Goal: Feedback & Contribution: Contribute content

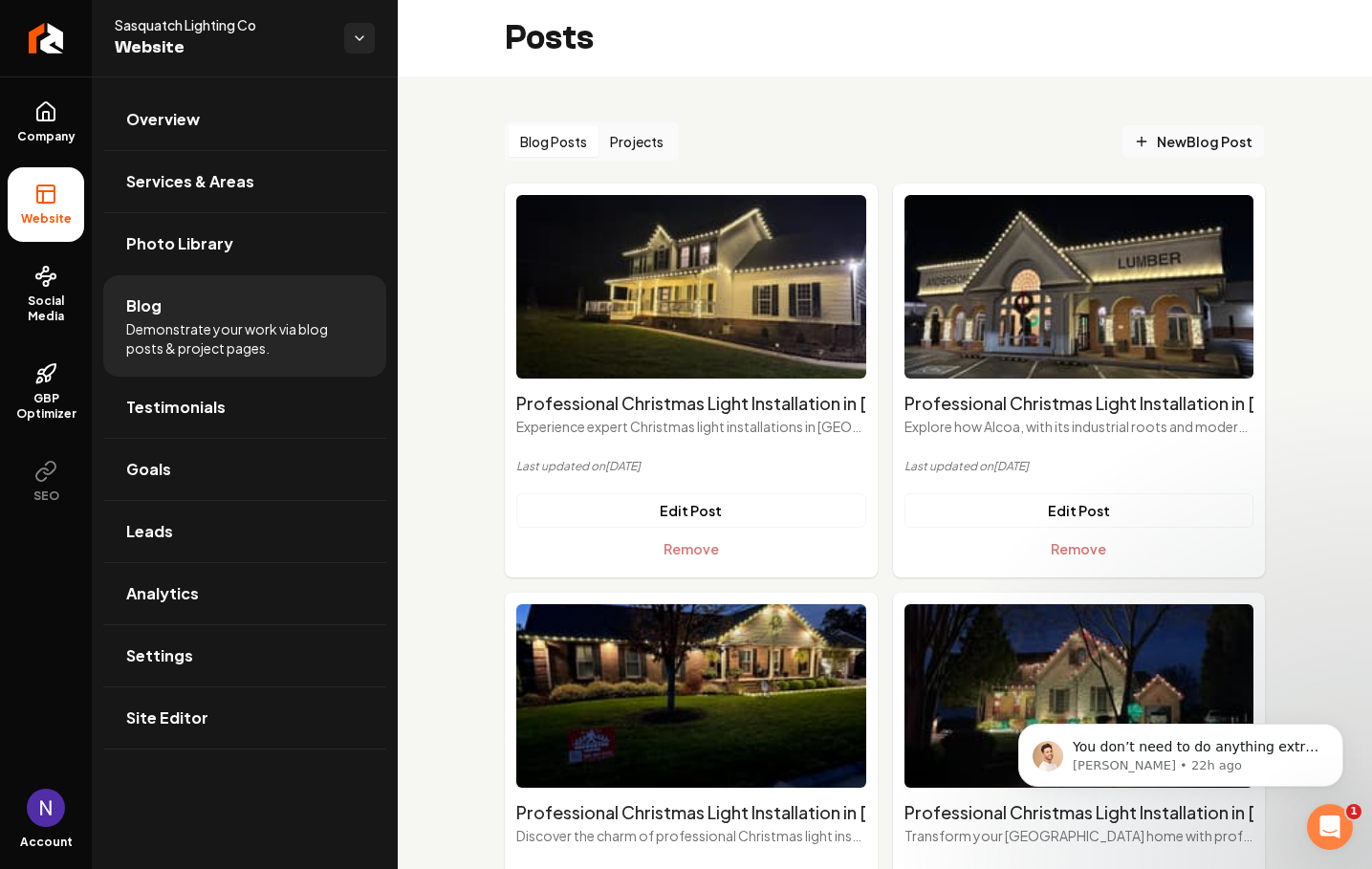
click at [1149, 130] on link "New Blog Post" at bounding box center [1193, 142] width 144 height 34
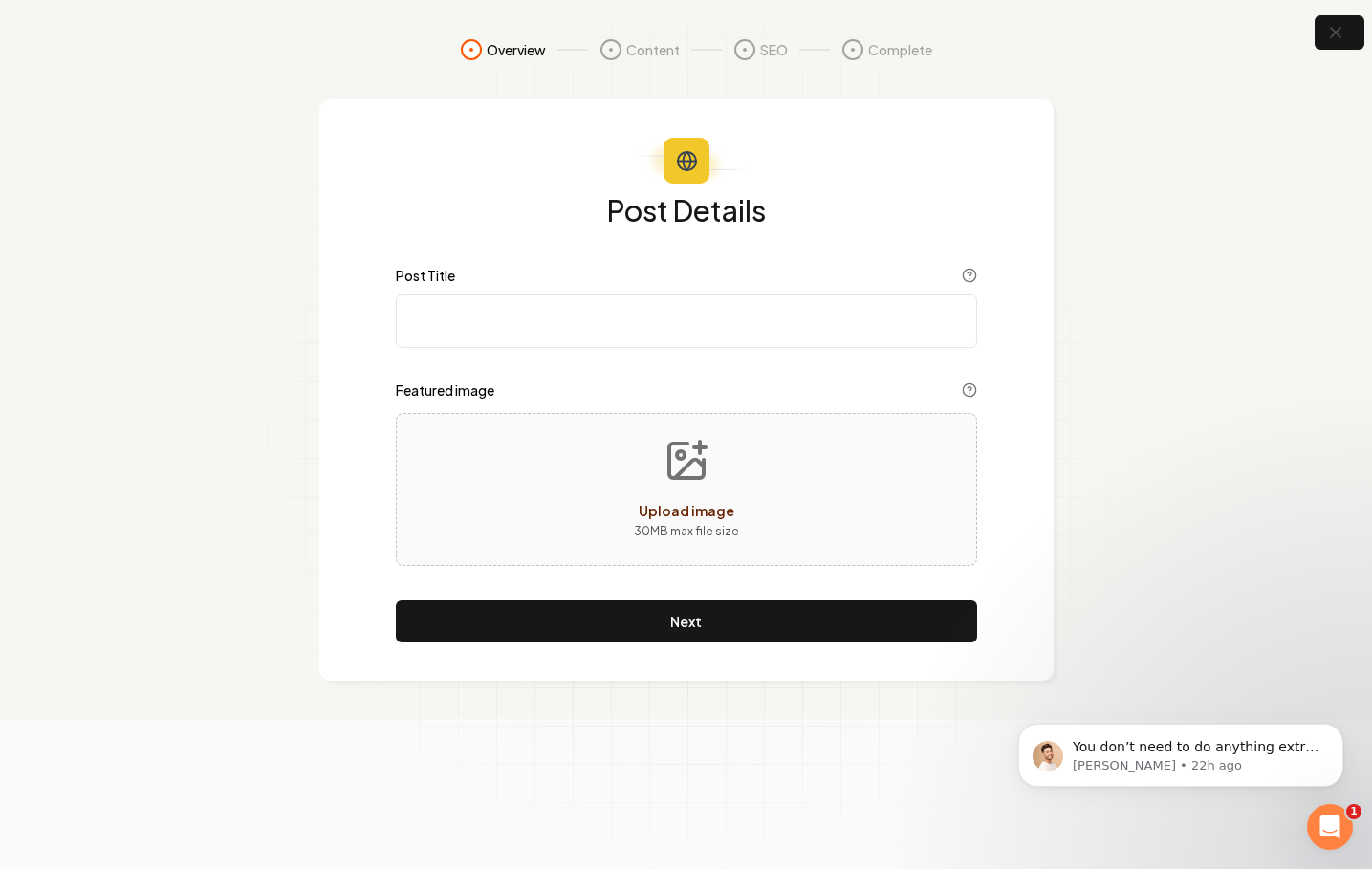
click at [623, 333] on input "Post Title" at bounding box center [686, 321] width 582 height 54
paste input "Winning Neighborhood Christmas Light Contests: Professional Tips and Installati…"
type input "Winning Neighborhood Christmas Light Contests: Professional Tips and Installati…"
click at [517, 479] on div "Upload image 30 MB max file size" at bounding box center [686, 490] width 582 height 153
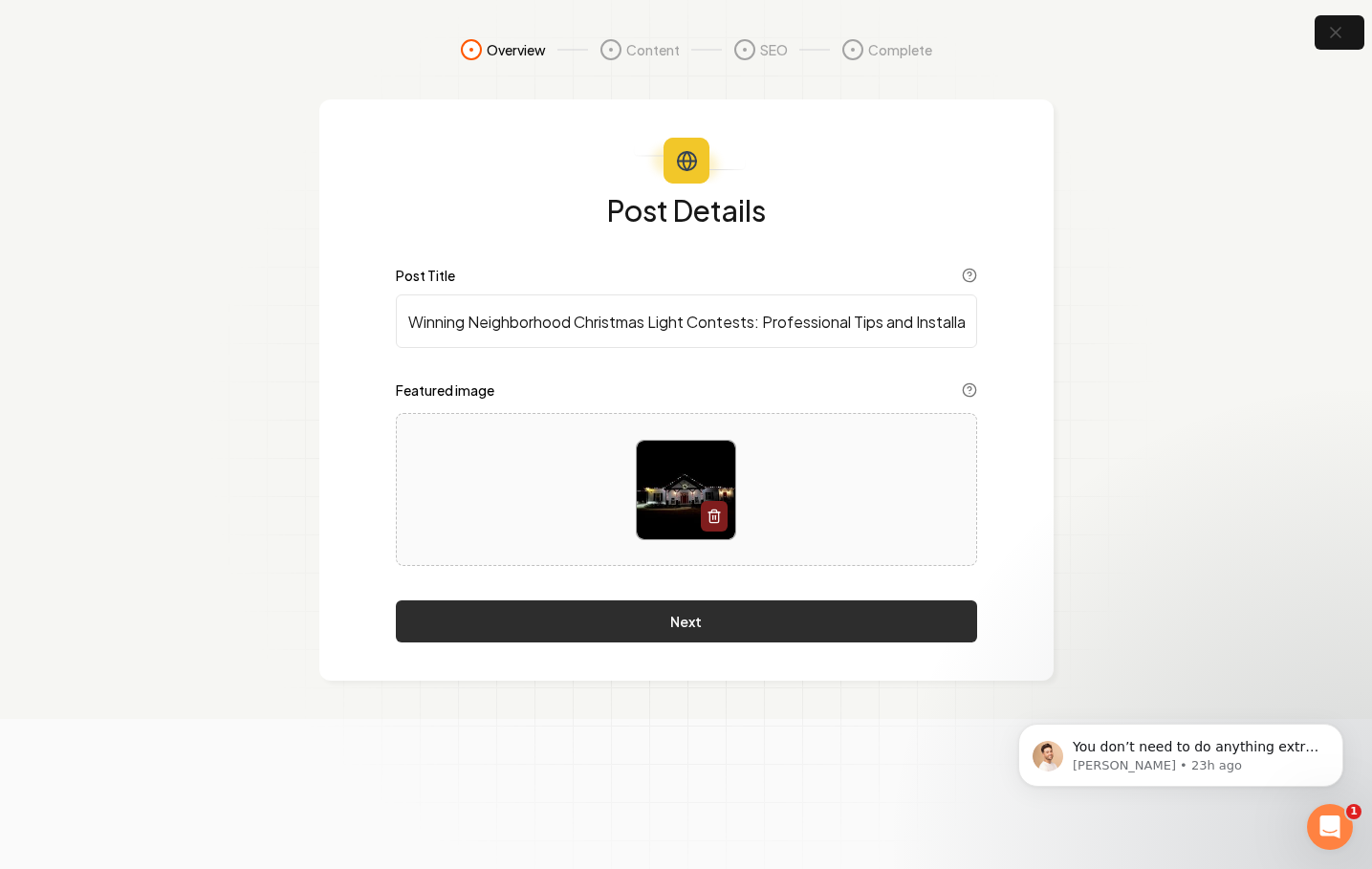
click at [690, 622] on button "Next" at bounding box center [686, 621] width 582 height 42
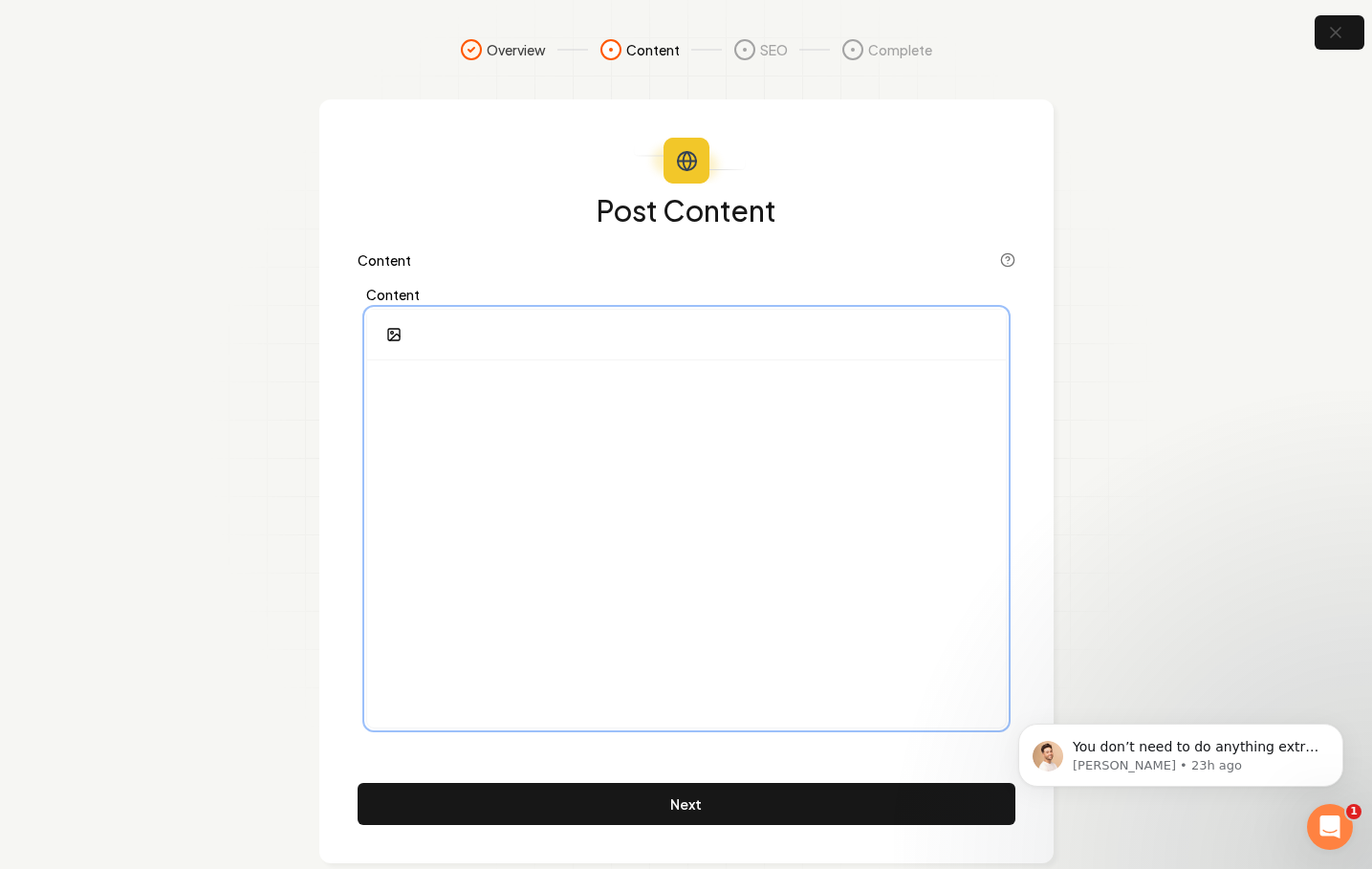
click at [727, 434] on div at bounding box center [686, 543] width 638 height 367
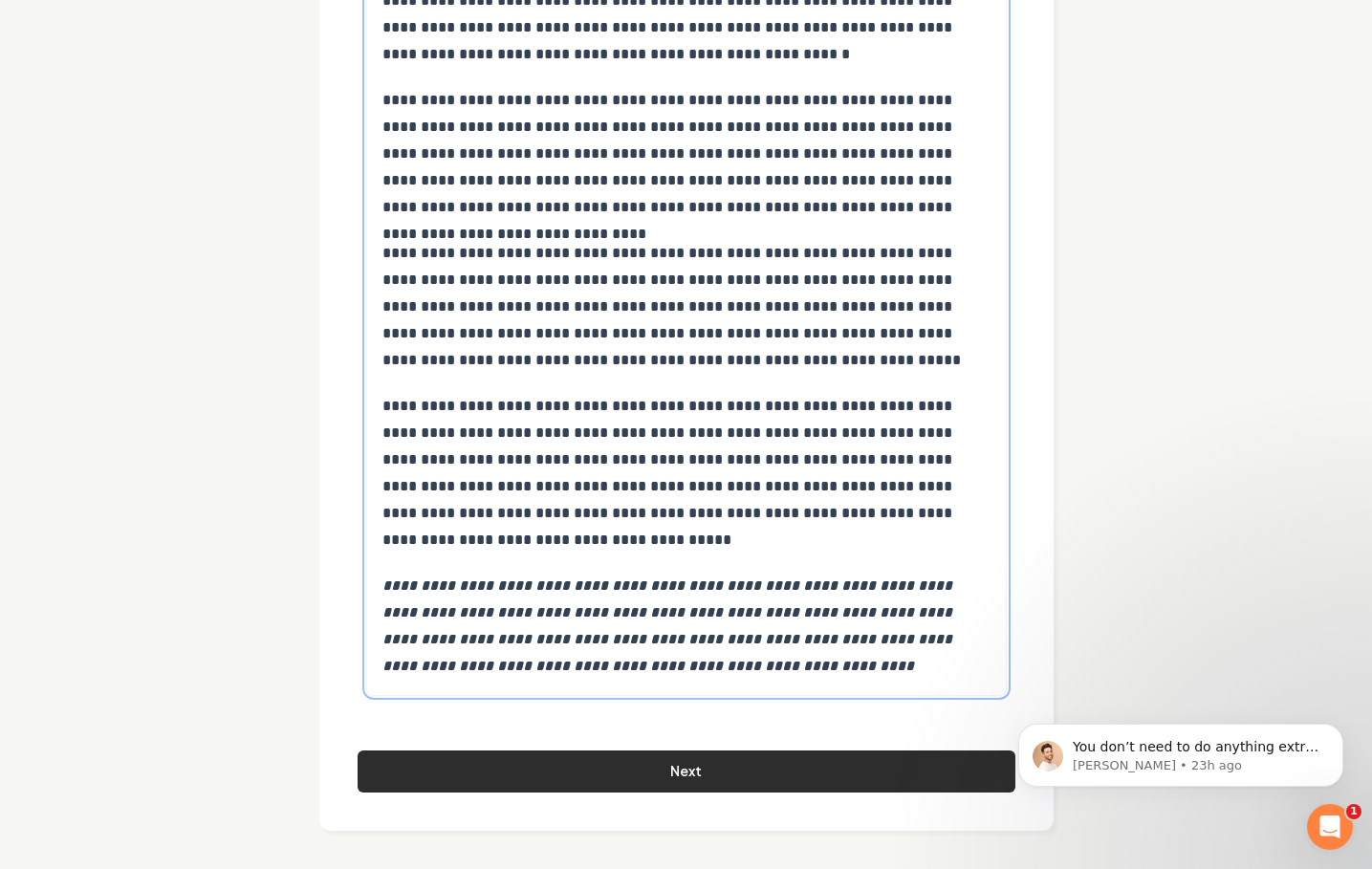
scroll to position [10022, 0]
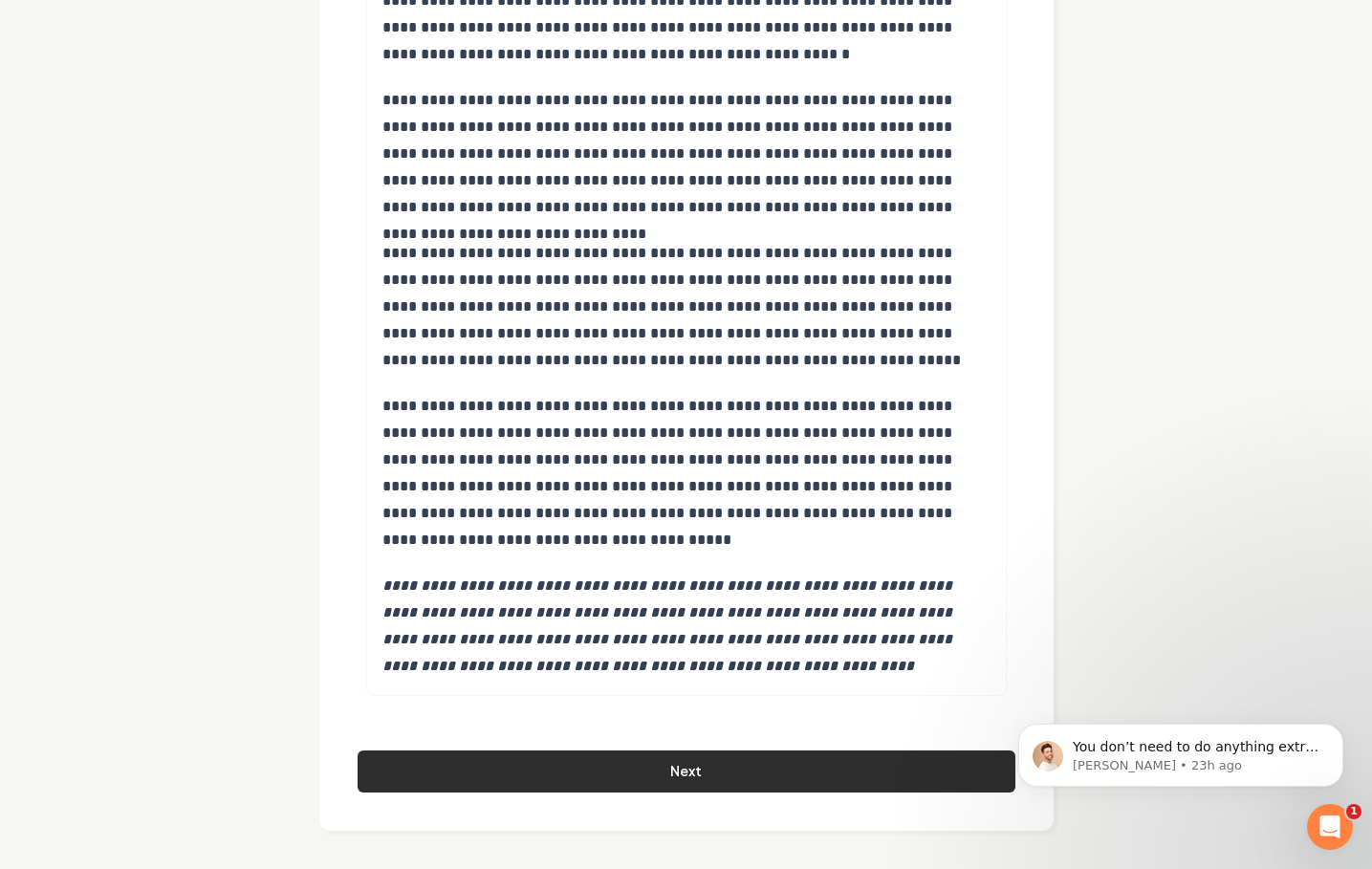
click at [731, 782] on button "Next" at bounding box center [686, 771] width 657 height 42
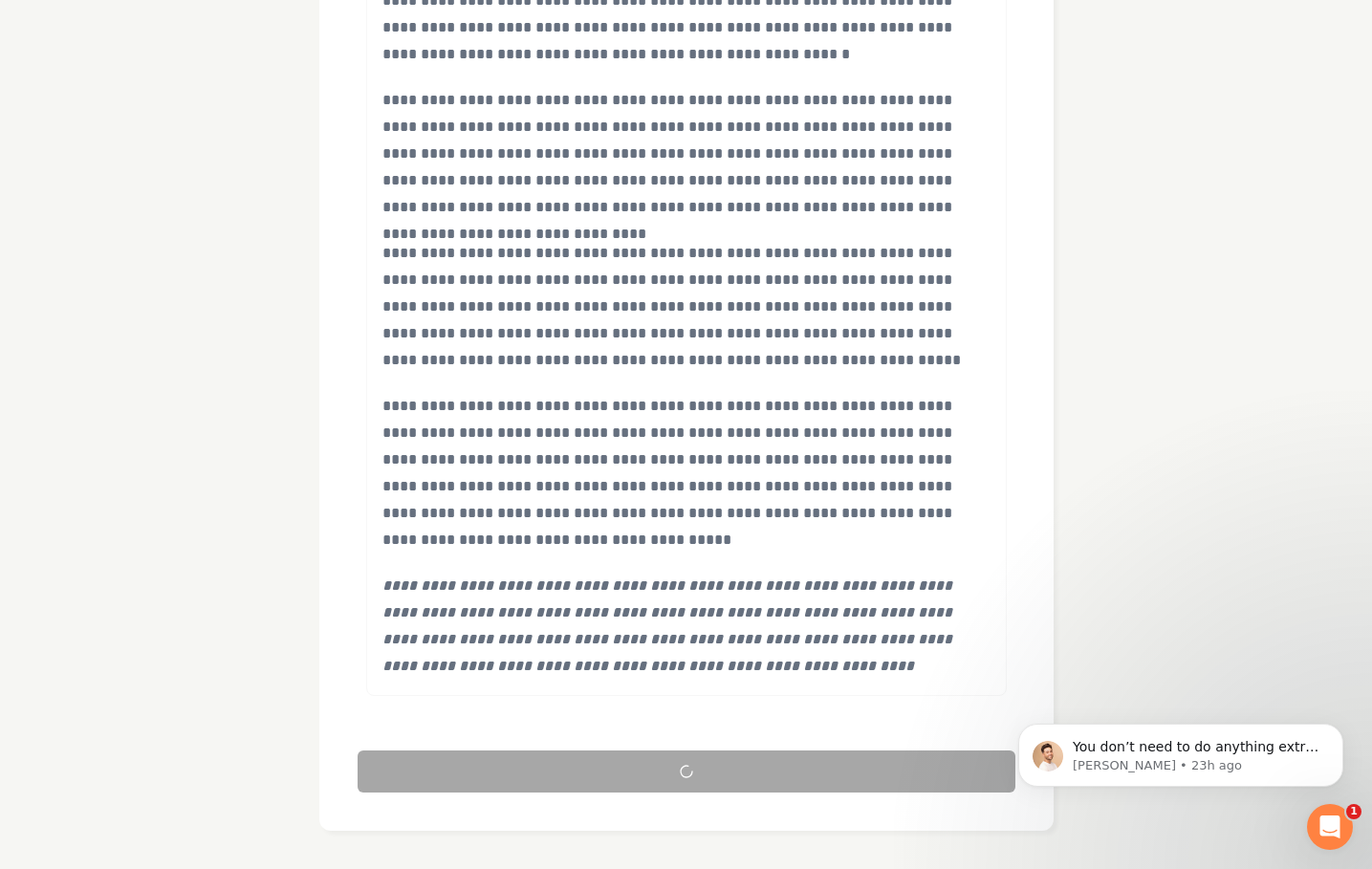
scroll to position [22, 0]
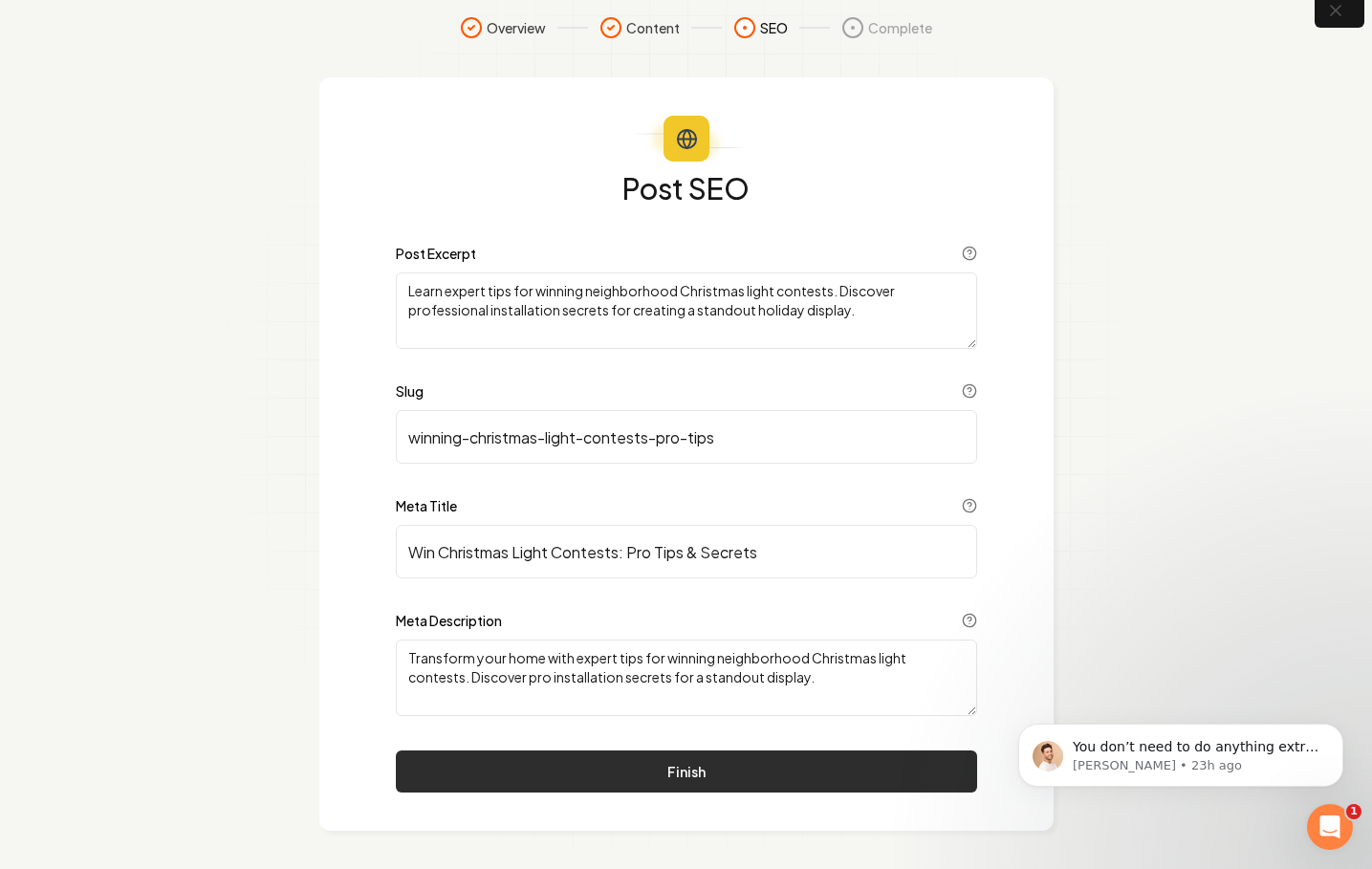
click at [652, 773] on button "Finish" at bounding box center [686, 771] width 582 height 42
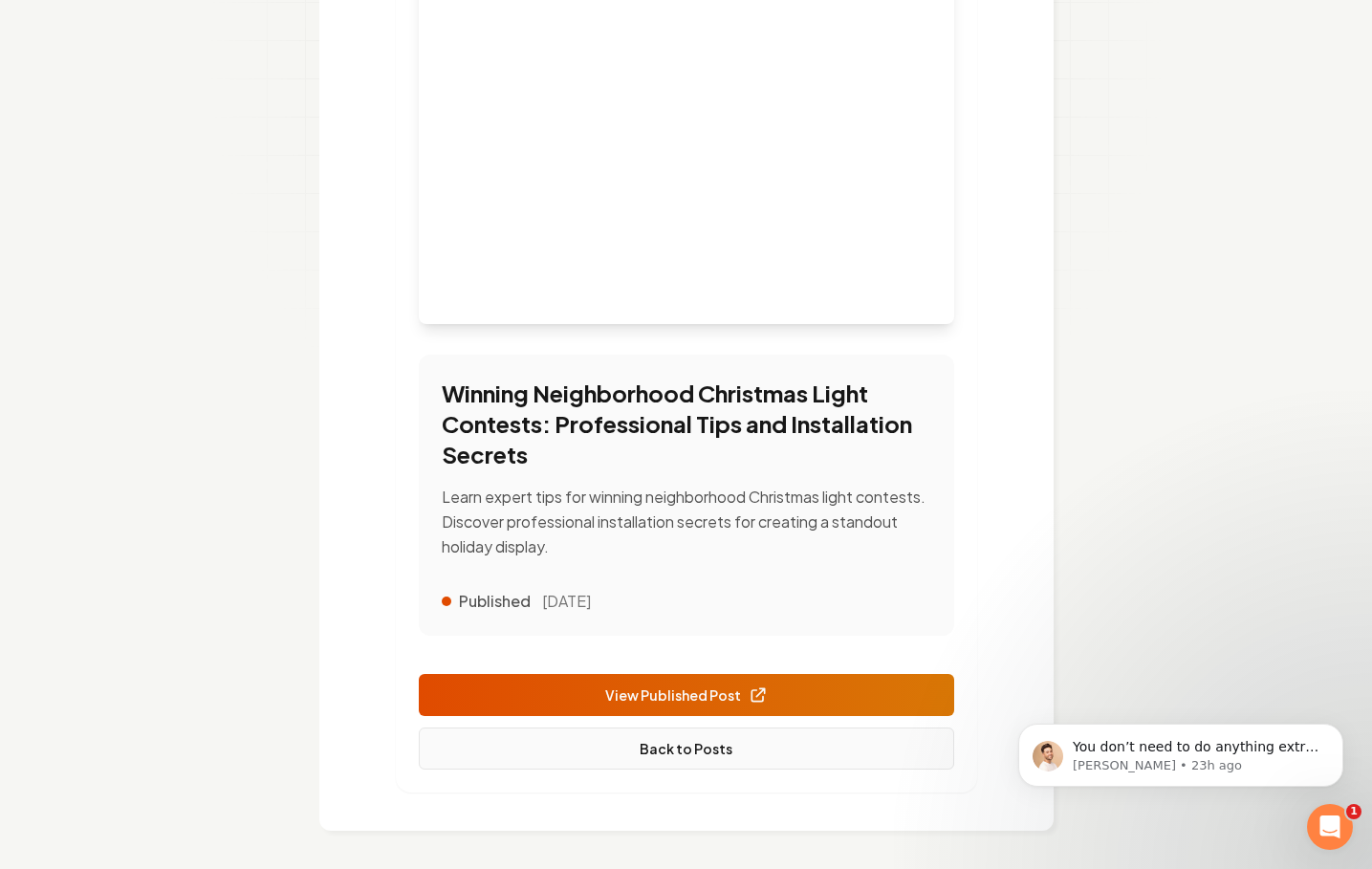
scroll to position [379, 0]
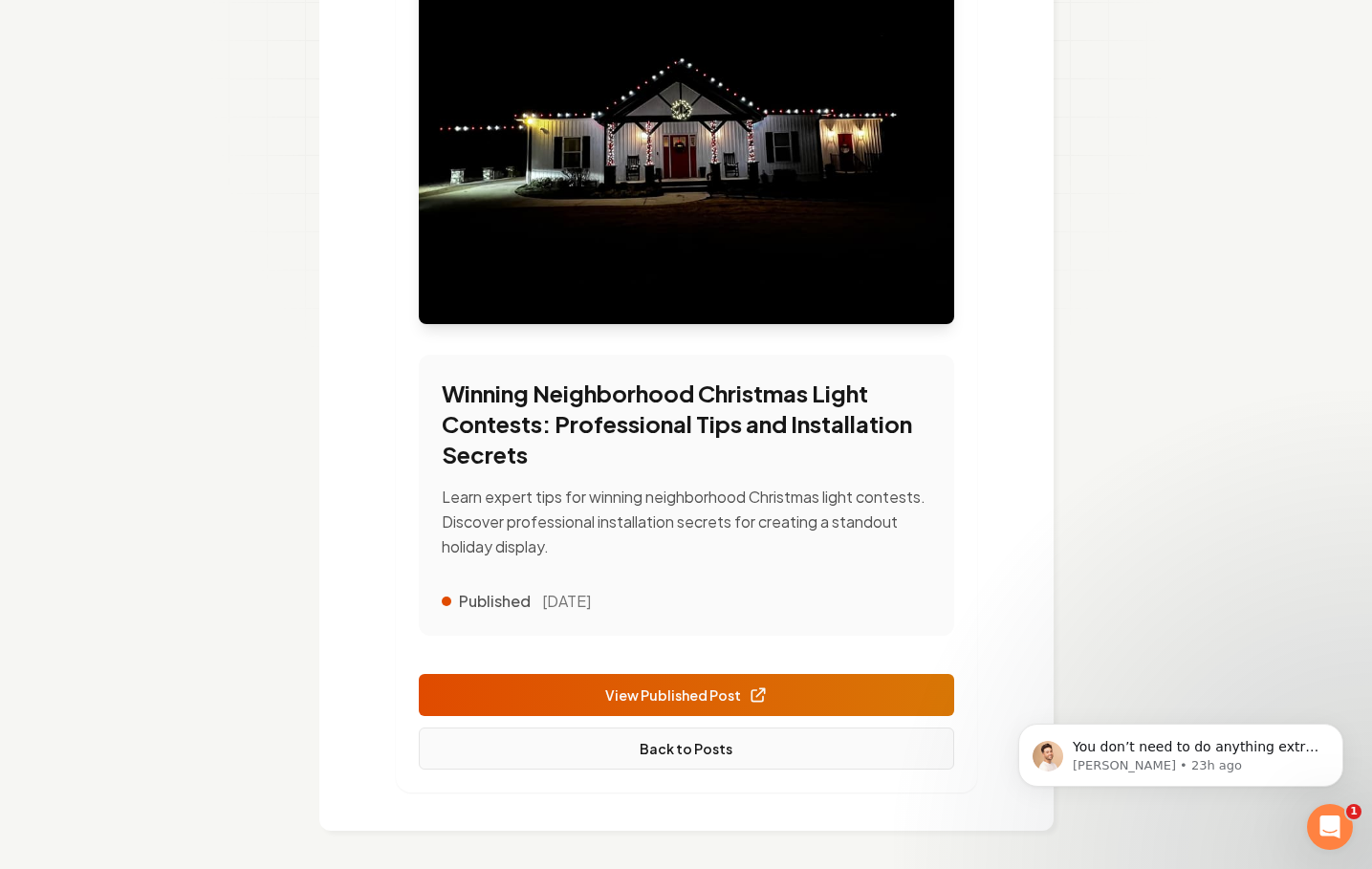
click at [699, 751] on link "Back to Posts" at bounding box center [686, 748] width 536 height 42
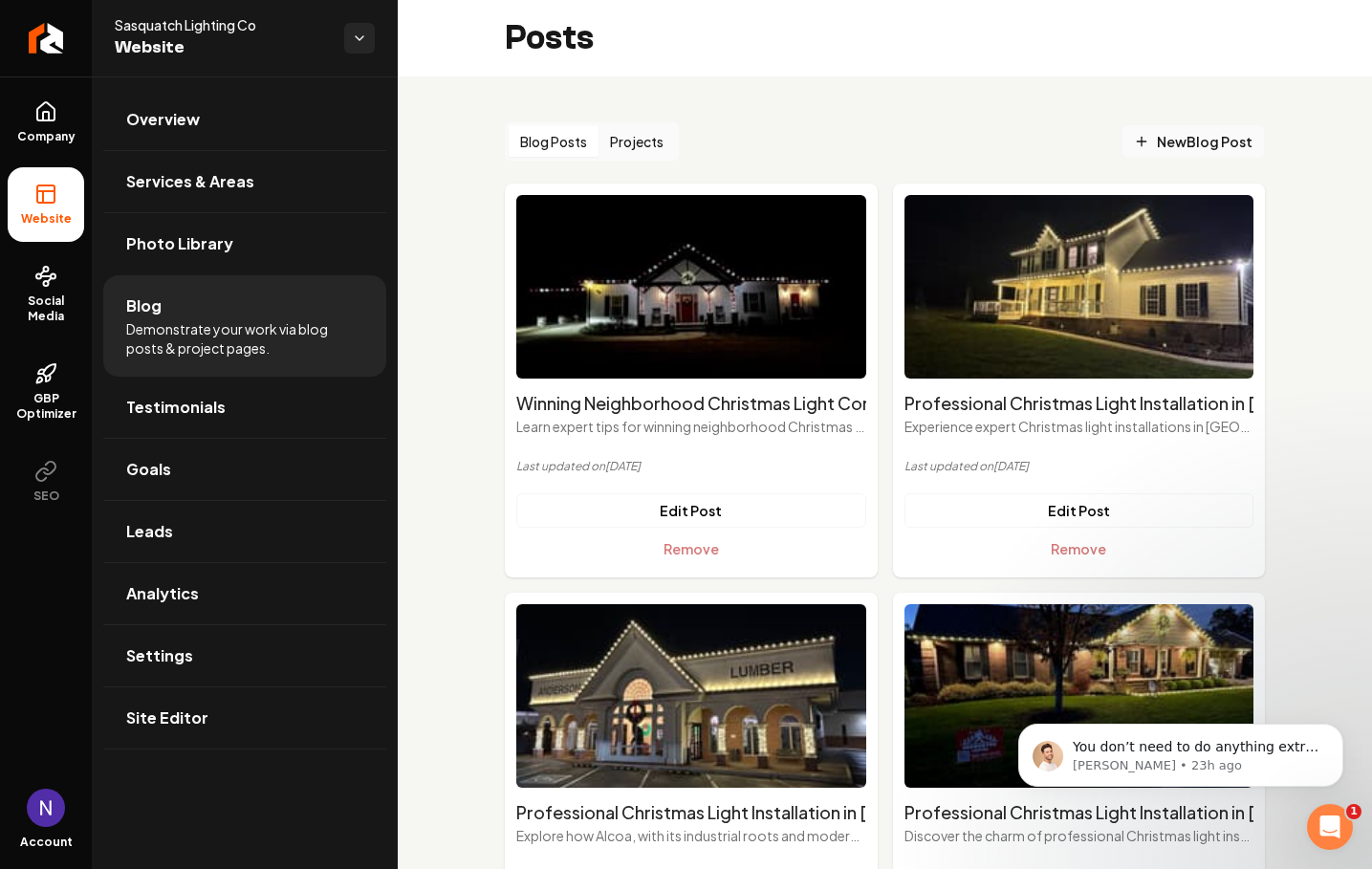
click at [1219, 152] on link "New Blog Post" at bounding box center [1193, 142] width 144 height 34
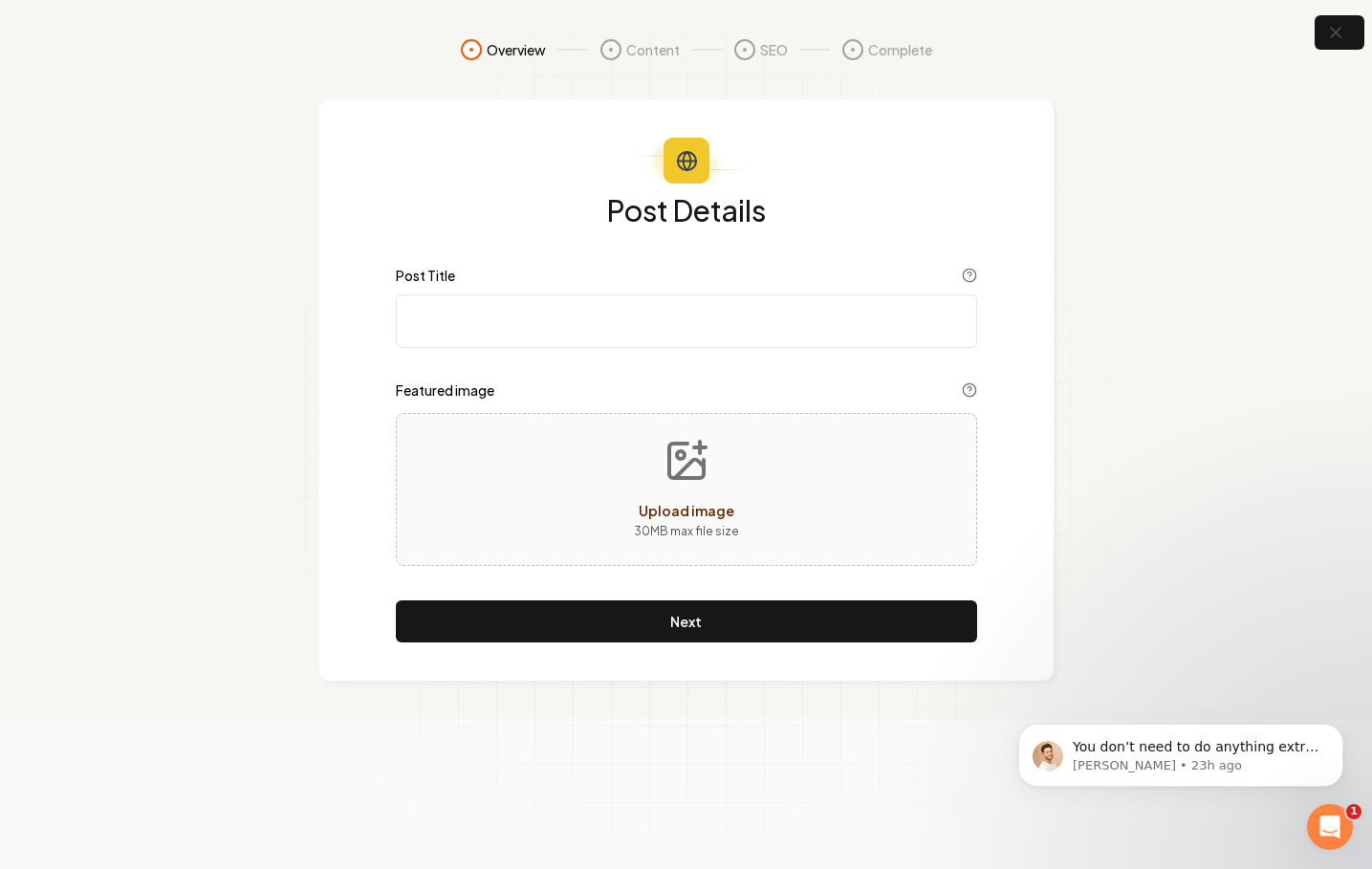
click at [625, 327] on input "Post Title" at bounding box center [686, 321] width 582 height 54
paste input "When to Install Christmas Lights: Complete Holiday Decorating Timeline"
paste input "Full-Service Holiday Light Installation: From Design to Storage in [GEOGRAPHIC_…"
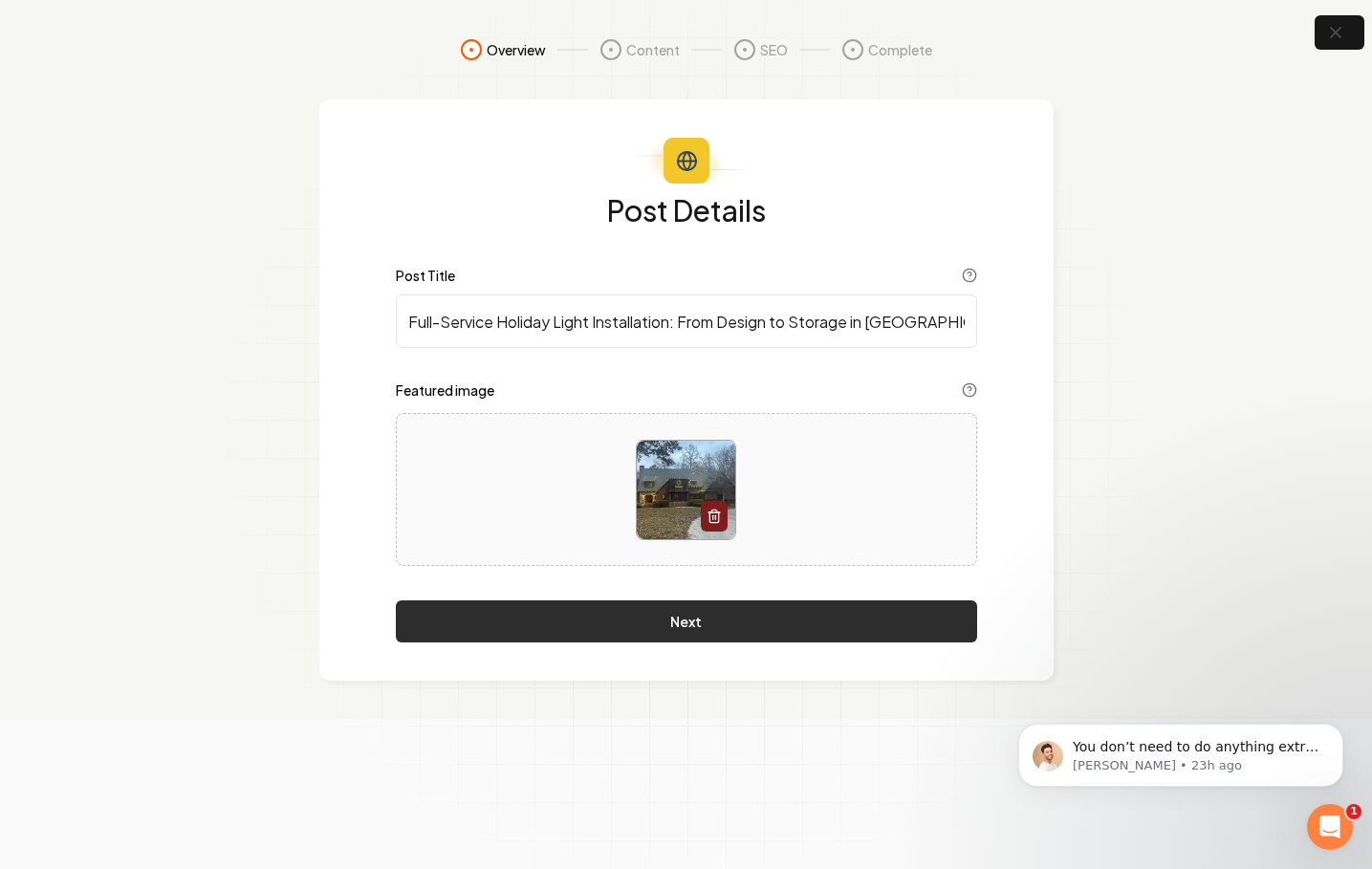
type input "Full-Service Holiday Light Installation: From Design to Storage in [GEOGRAPHIC_…"
click at [685, 625] on button "Next" at bounding box center [686, 621] width 582 height 42
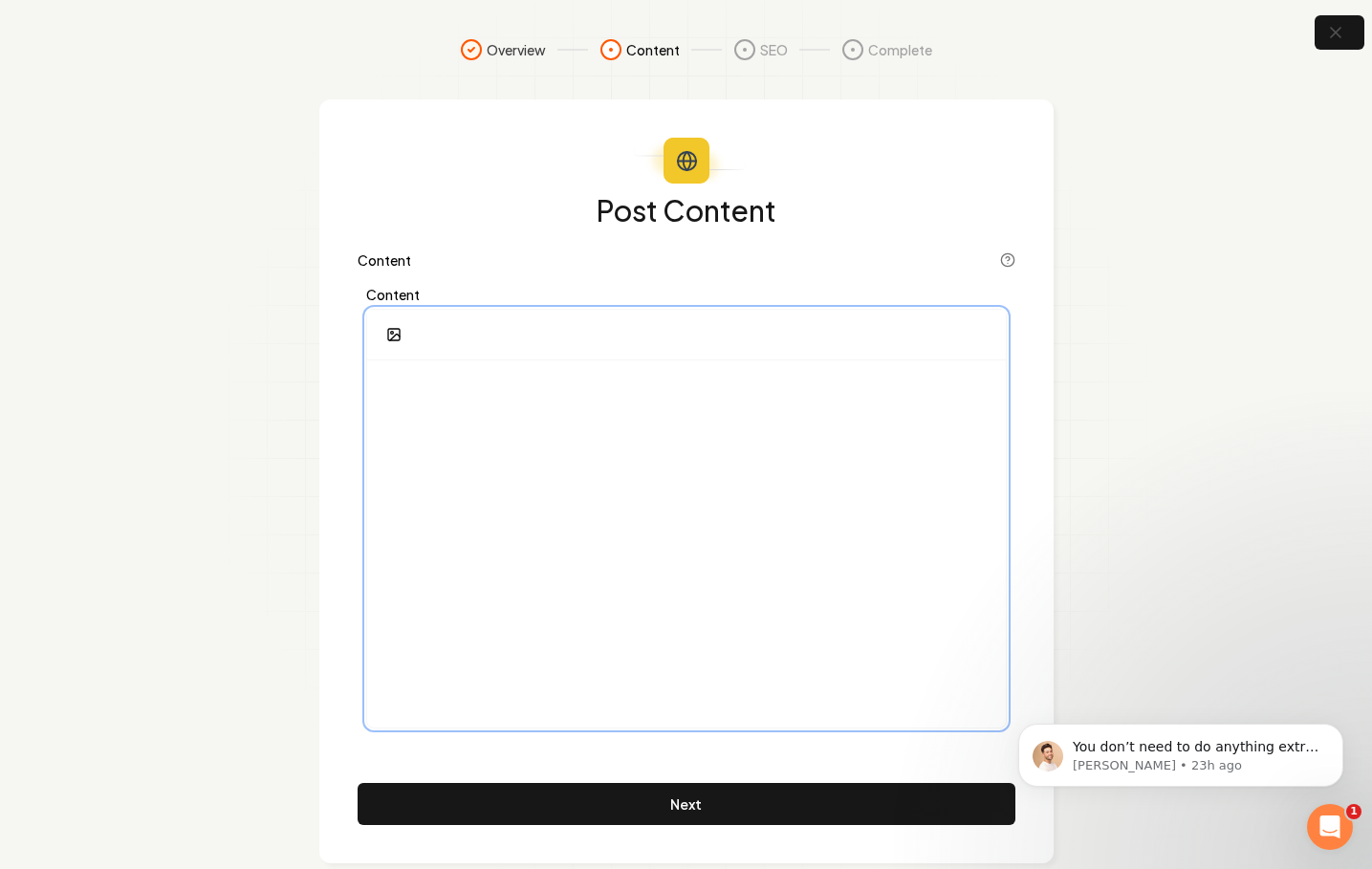
click at [545, 495] on div at bounding box center [686, 543] width 638 height 367
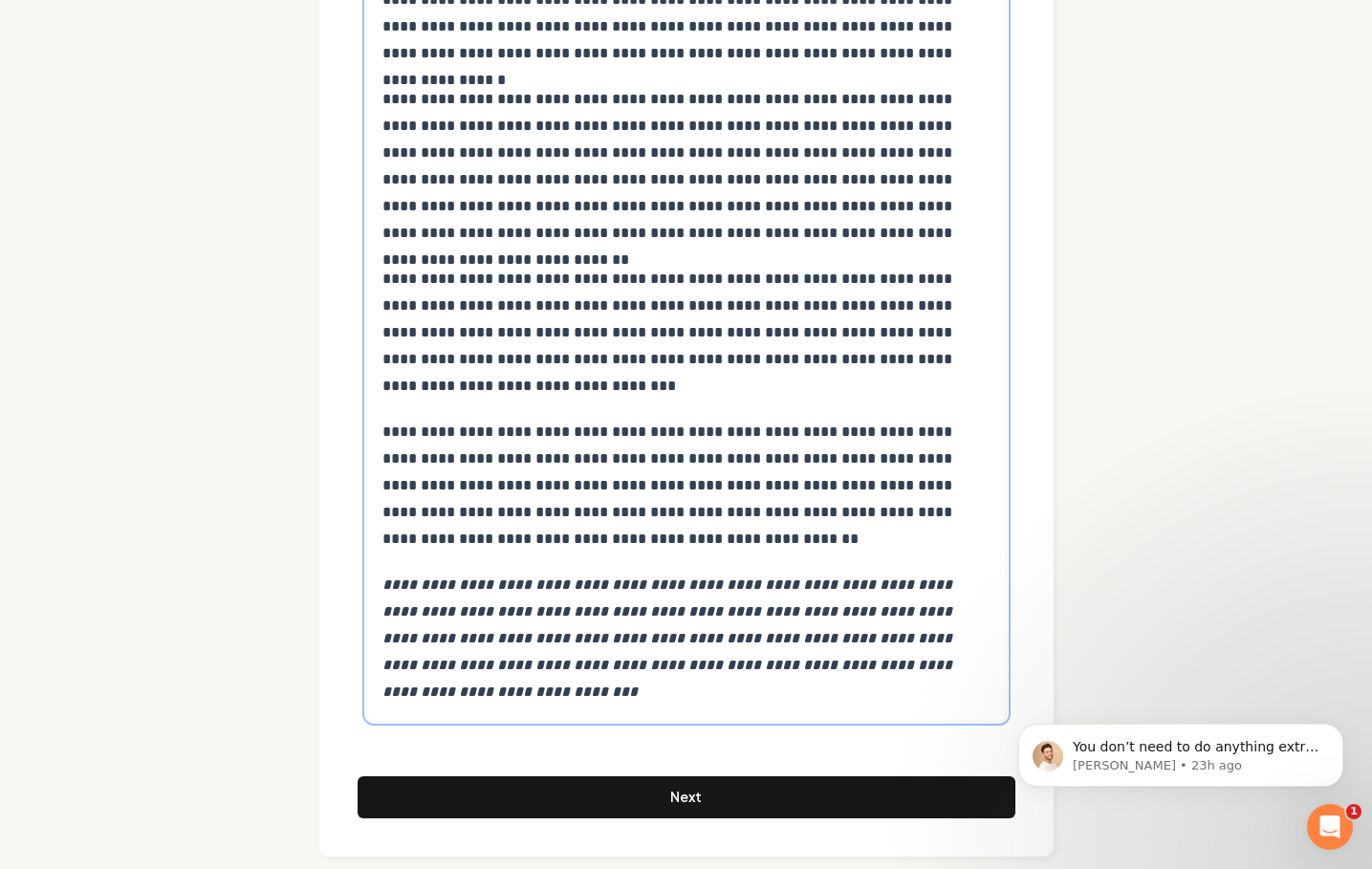
scroll to position [10014, 0]
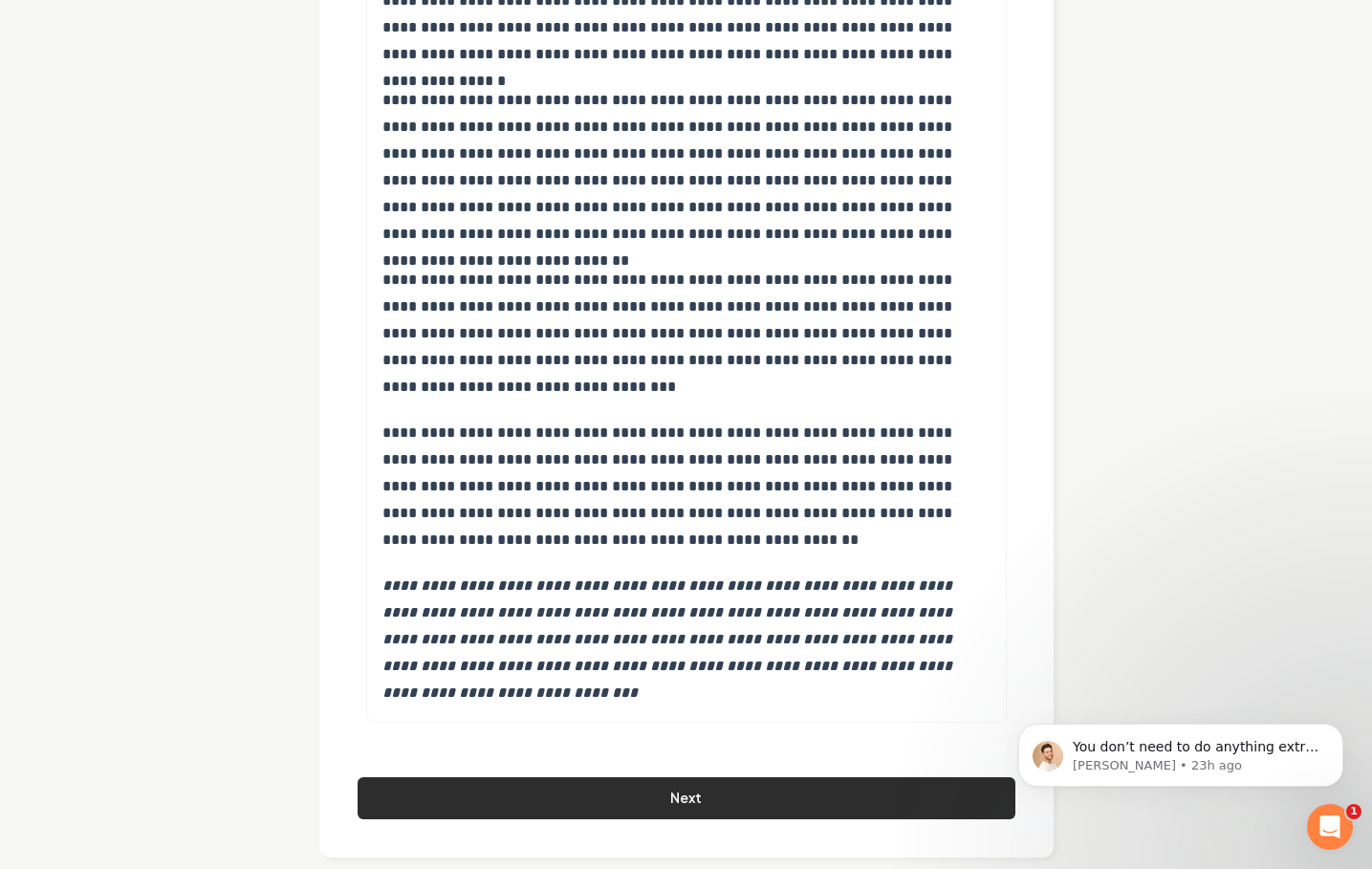
click at [602, 777] on button "Next" at bounding box center [686, 798] width 657 height 42
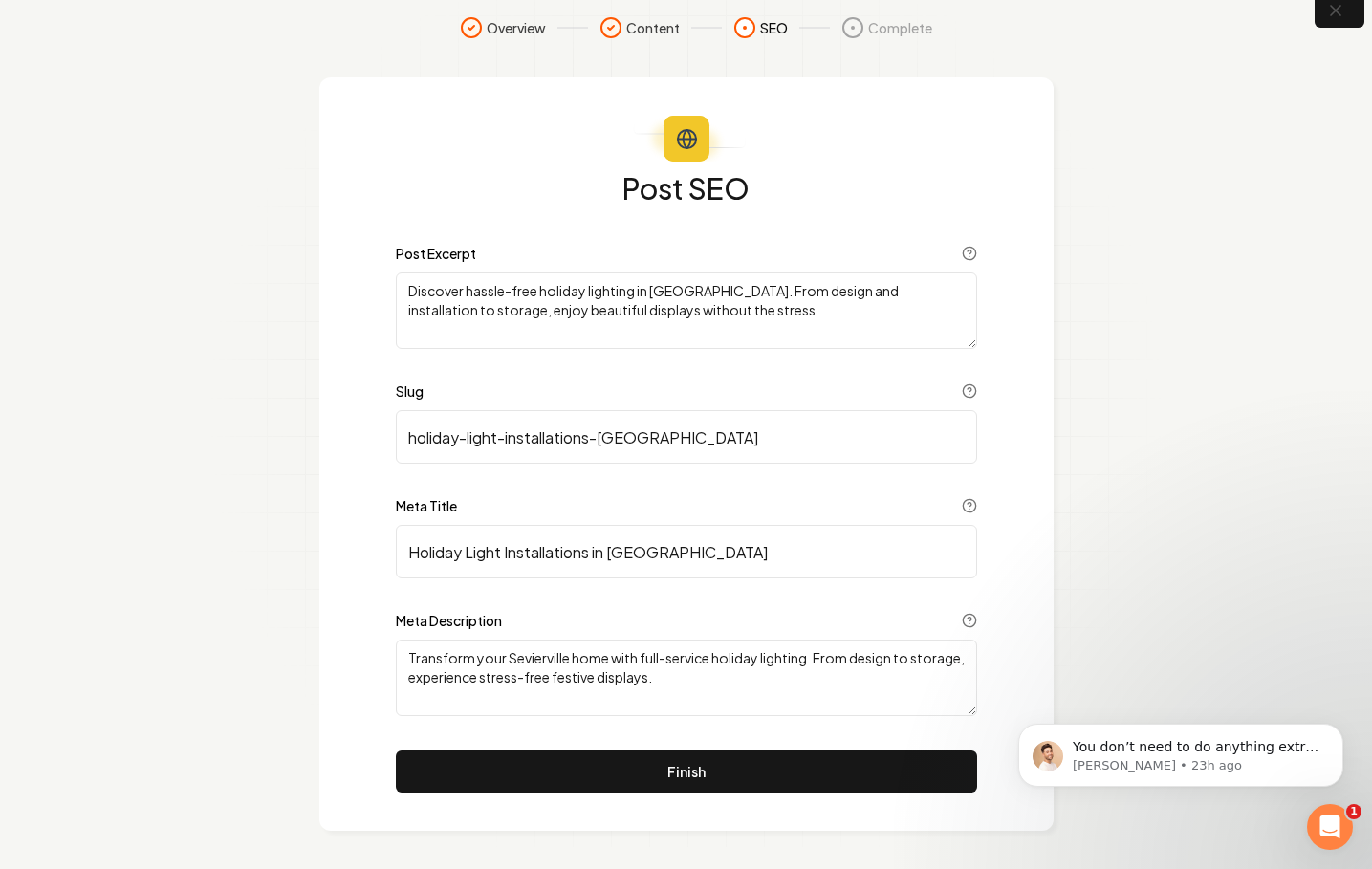
scroll to position [22, 0]
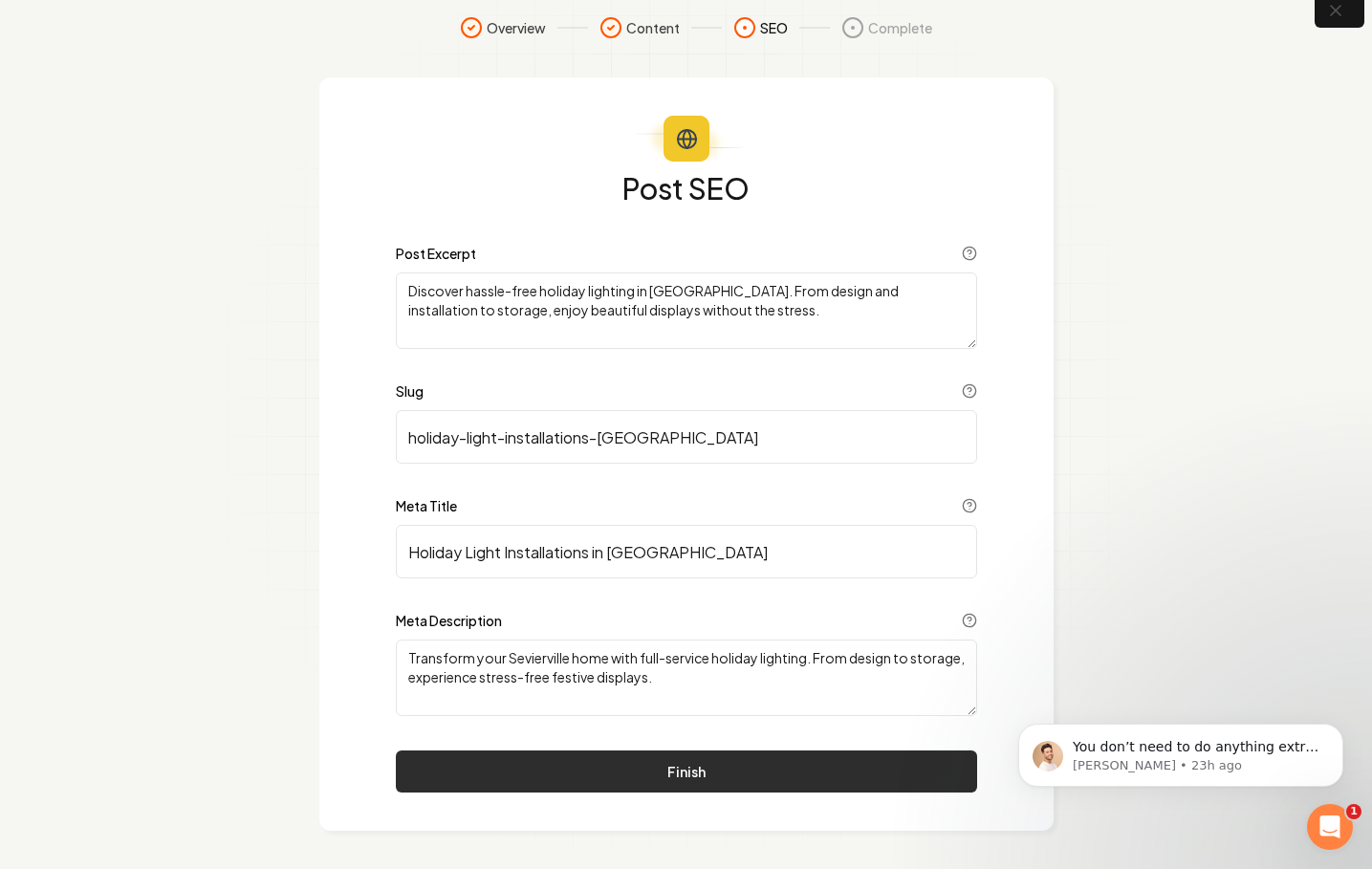
click at [723, 765] on button "Finish" at bounding box center [686, 771] width 582 height 42
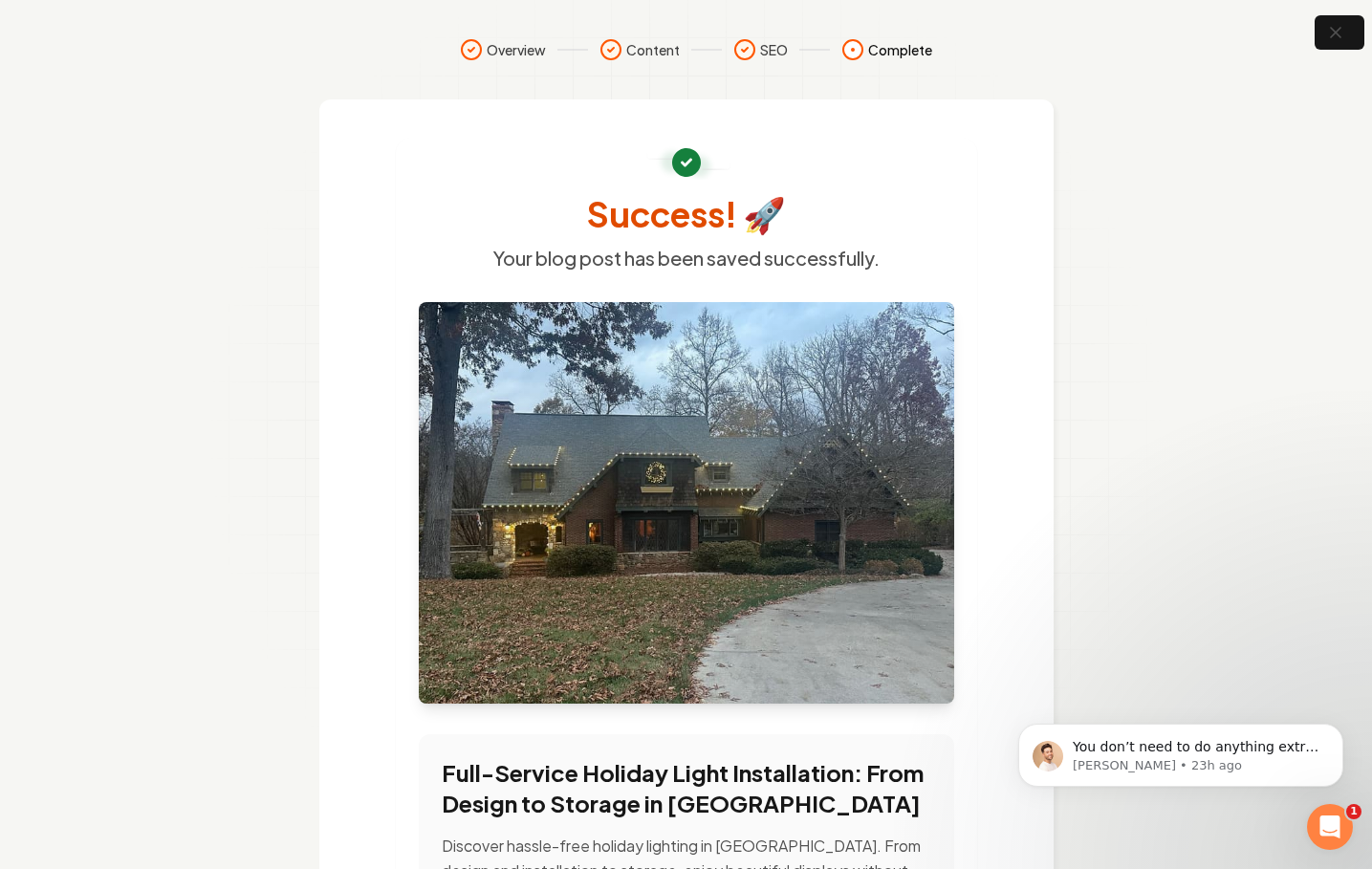
scroll to position [0, 0]
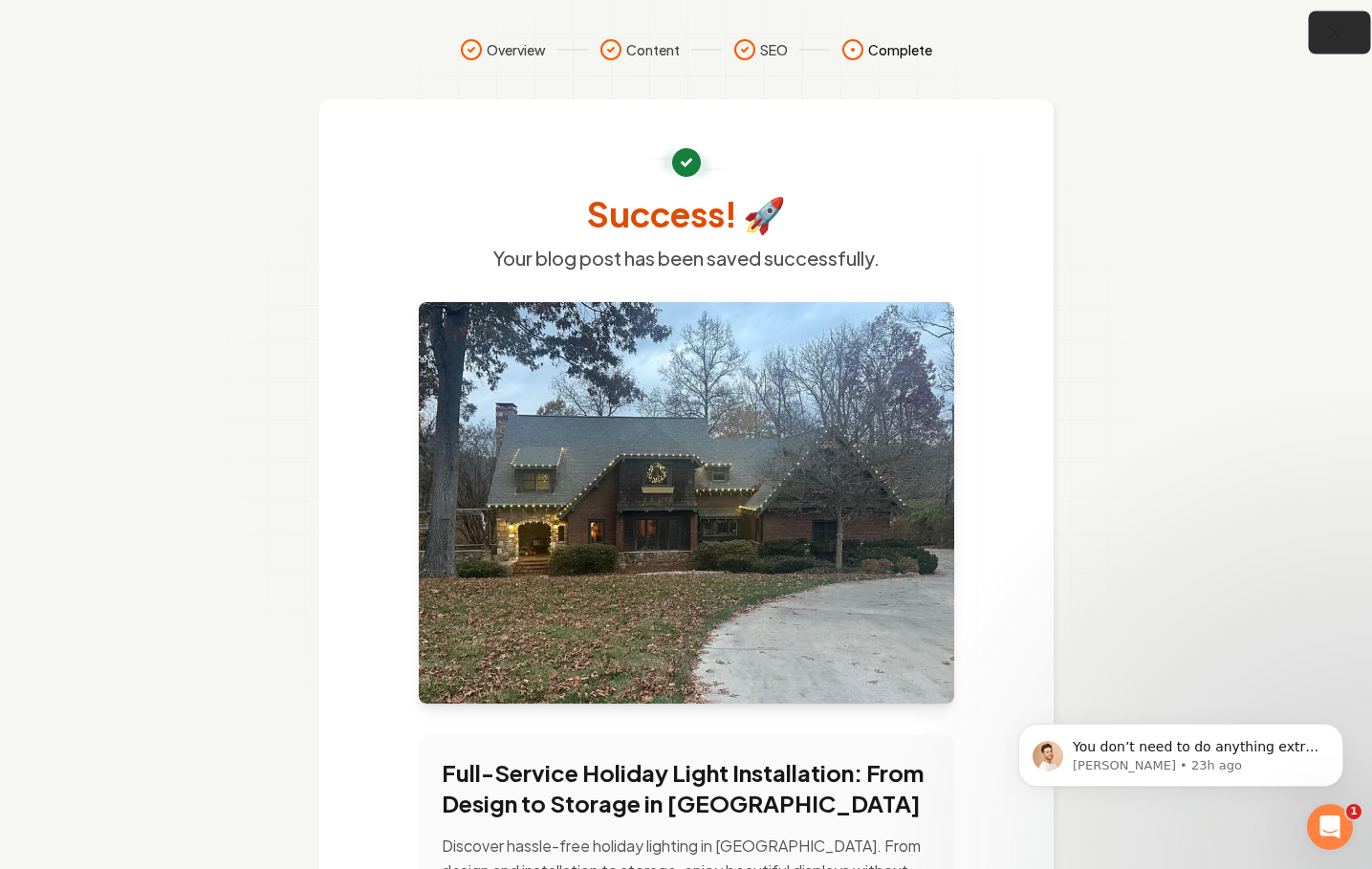
click at [1345, 46] on button "button" at bounding box center [1339, 33] width 62 height 43
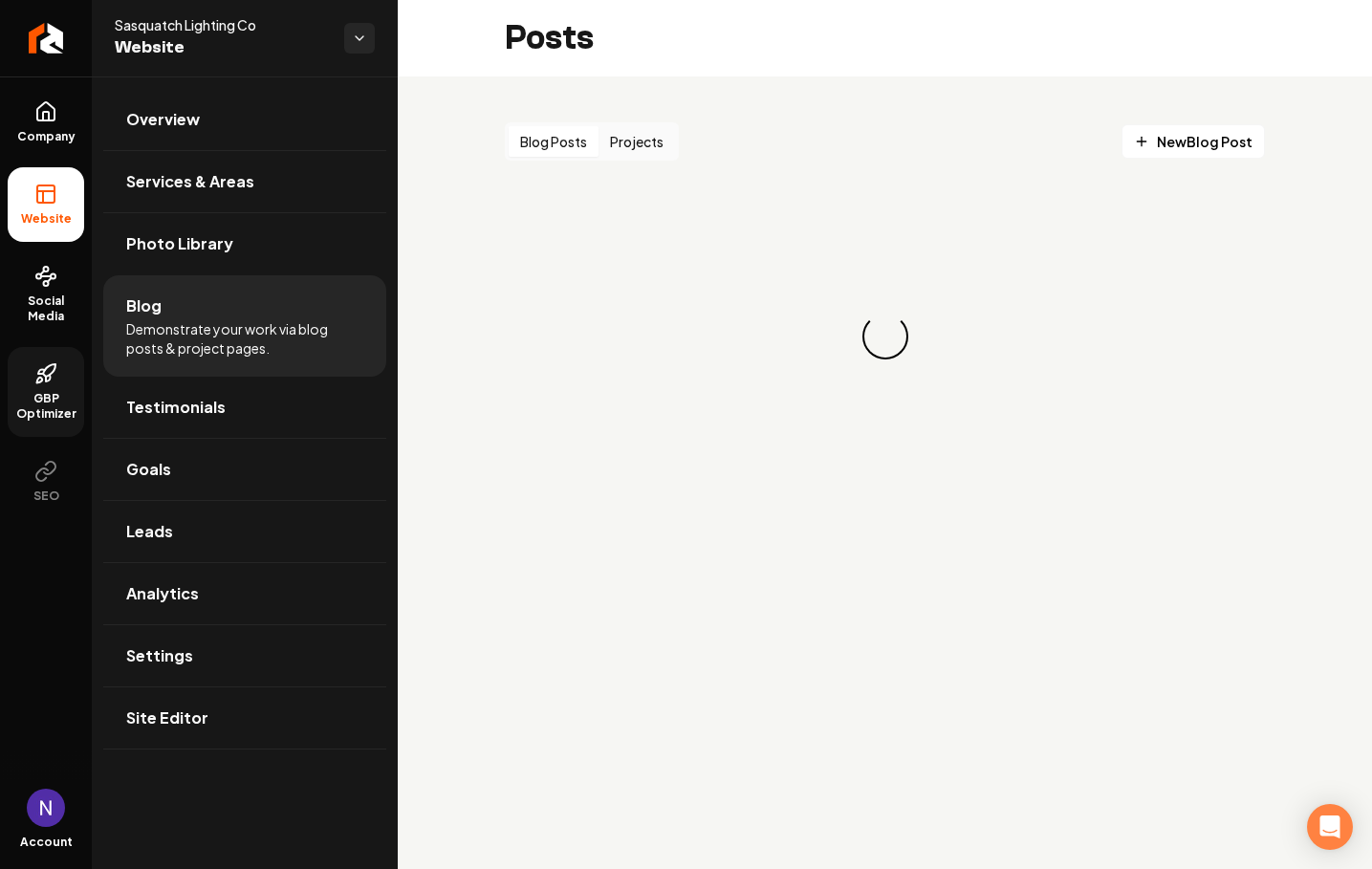
click at [52, 382] on icon at bounding box center [46, 374] width 23 height 23
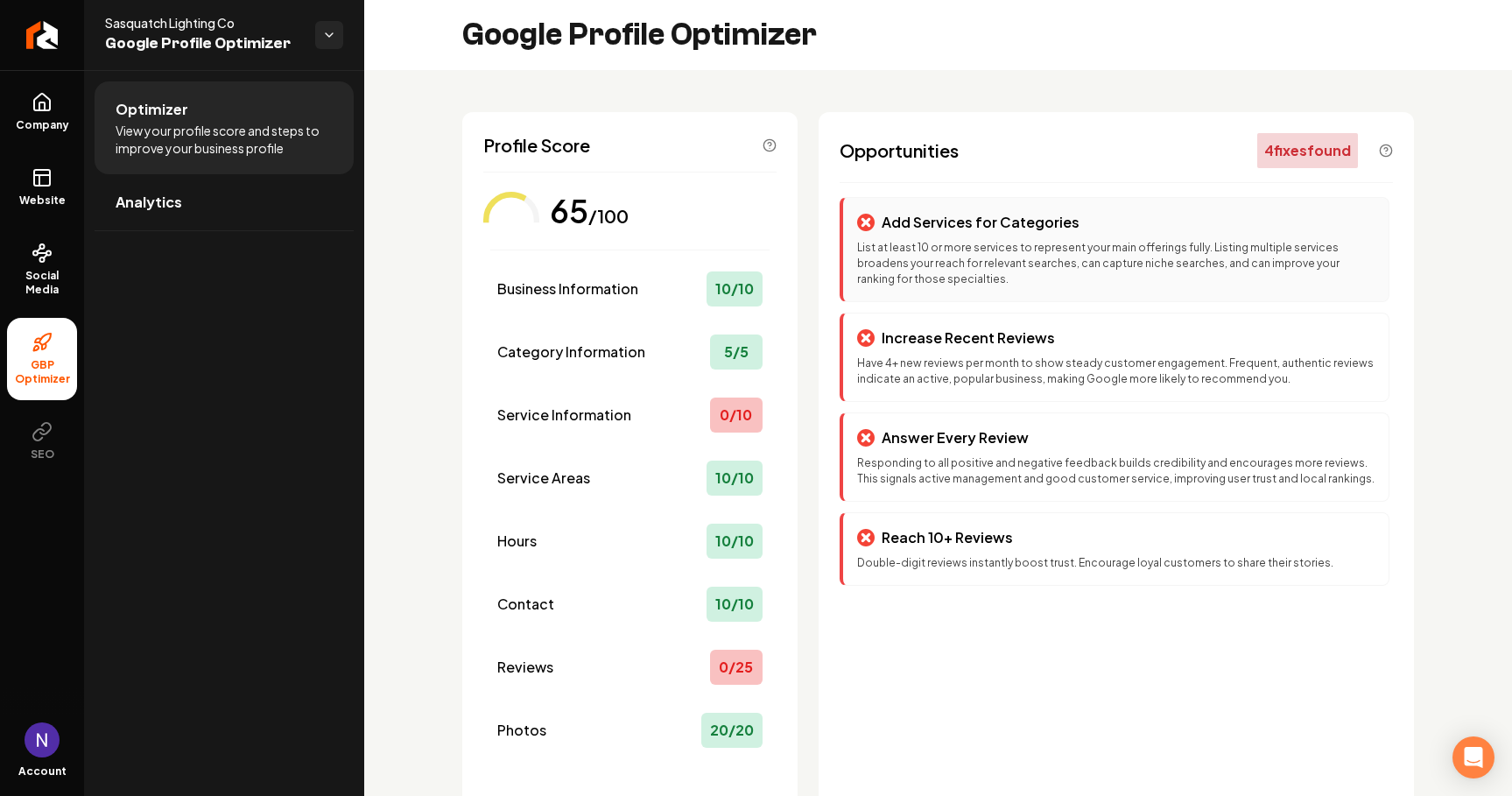
click at [1084, 268] on p "List at least 10 or more services to represent your main offerings fully. Listi…" at bounding box center [1116, 263] width 518 height 47
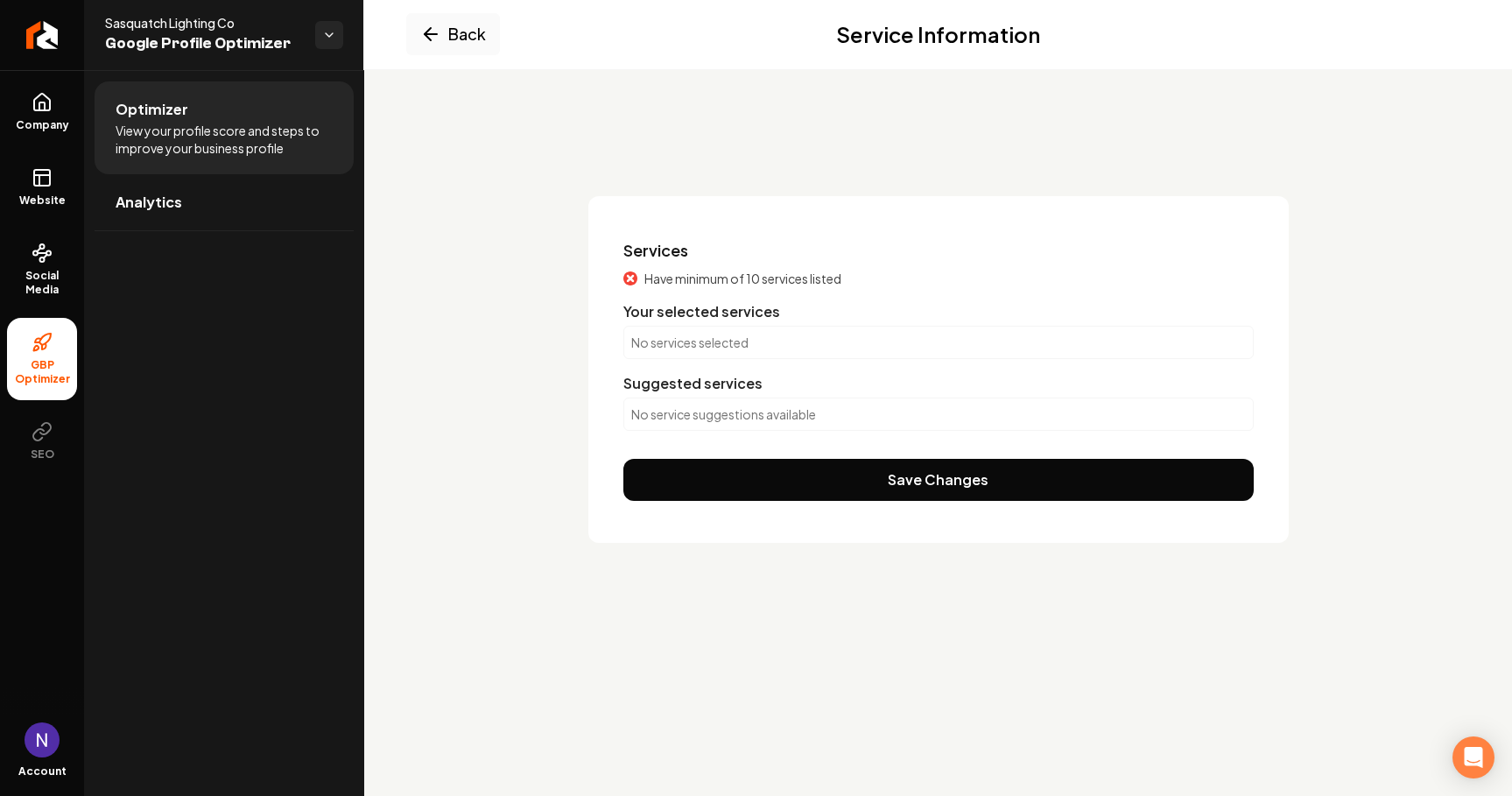
click at [705, 337] on p "No services selected" at bounding box center [938, 342] width 614 height 18
click at [446, 40] on button "Back" at bounding box center [453, 34] width 94 height 42
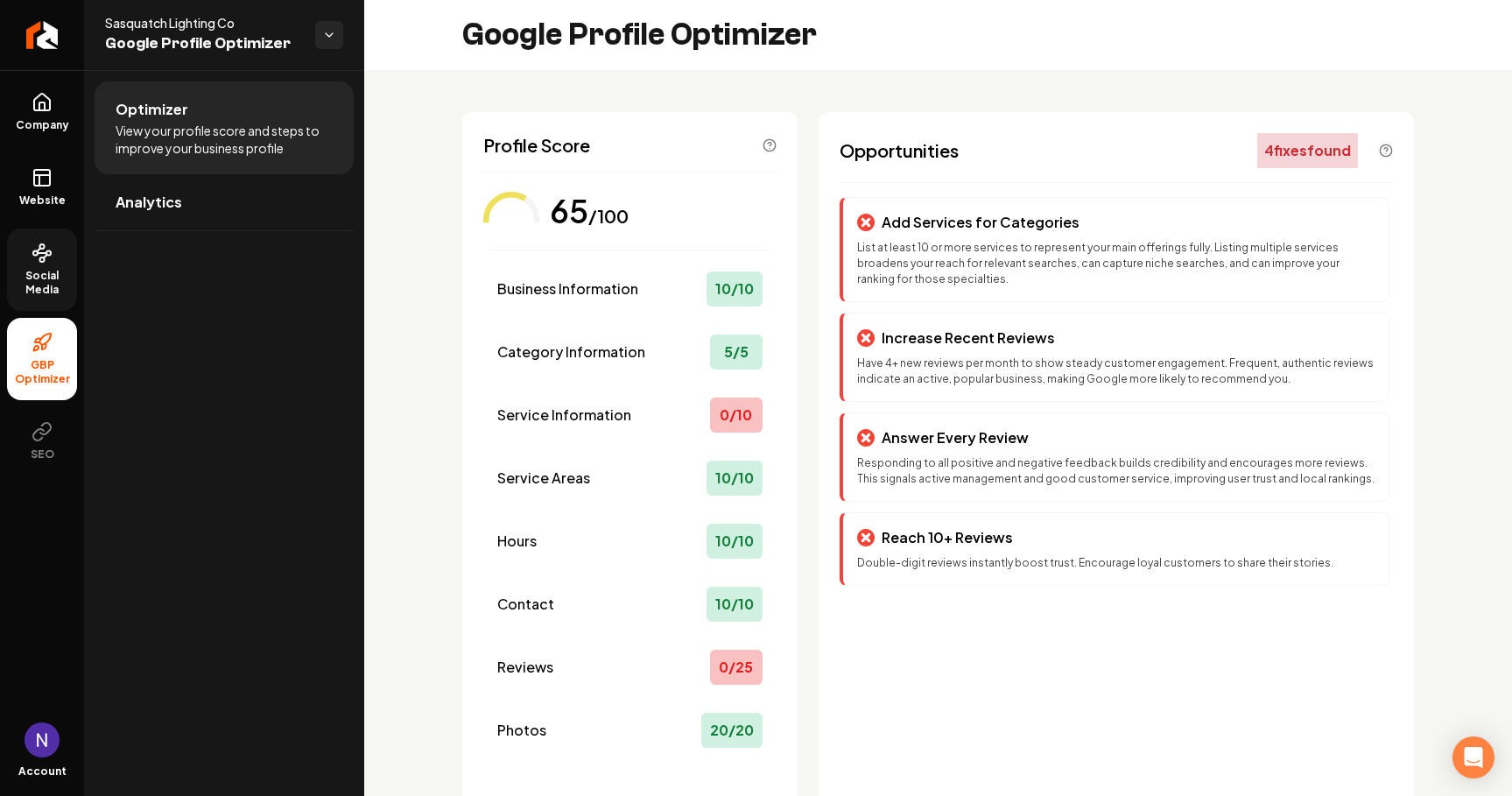
click at [37, 270] on span "Social Media" at bounding box center [42, 283] width 70 height 28
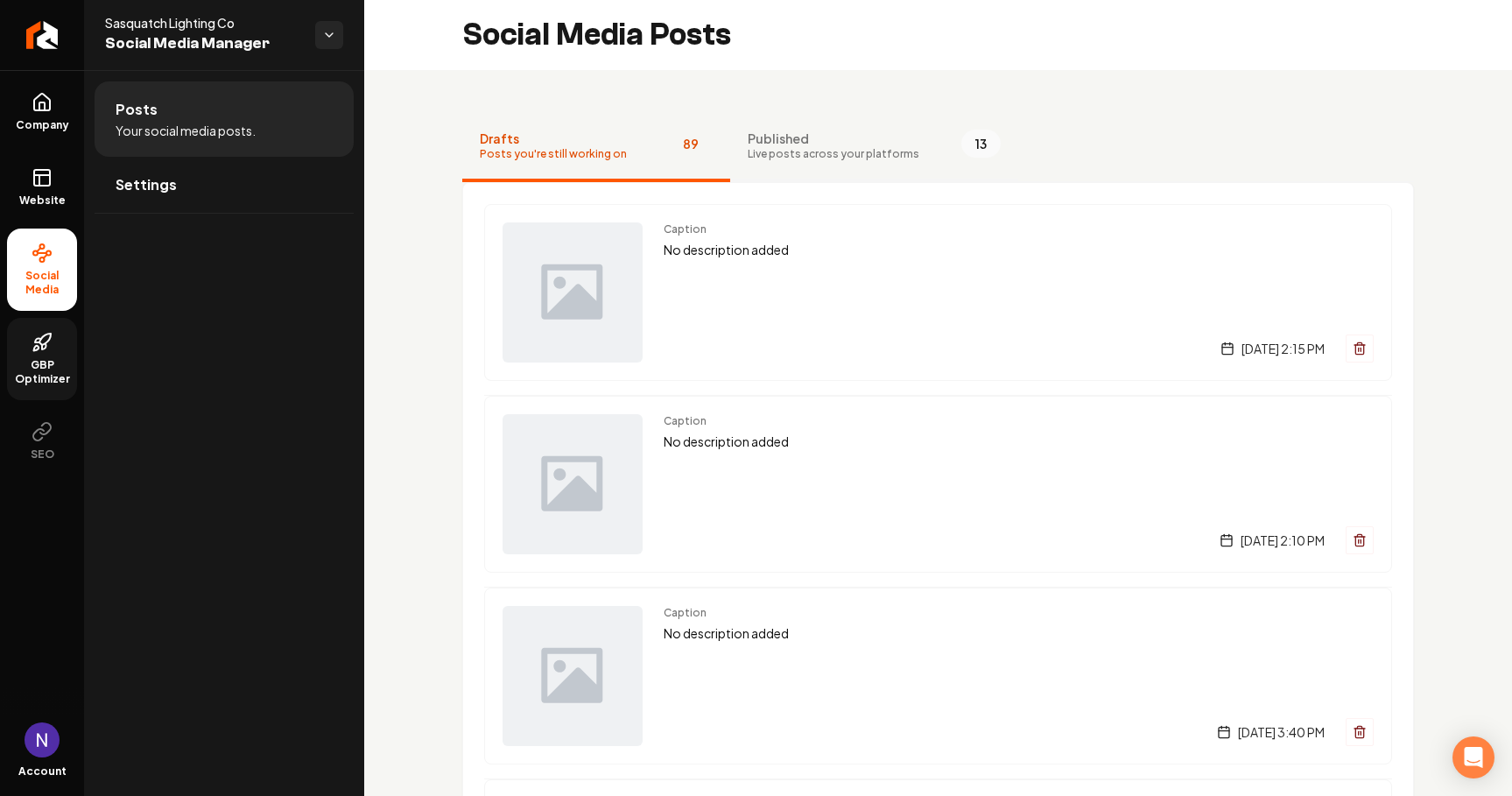
click at [844, 140] on span "Published" at bounding box center [834, 139] width 172 height 18
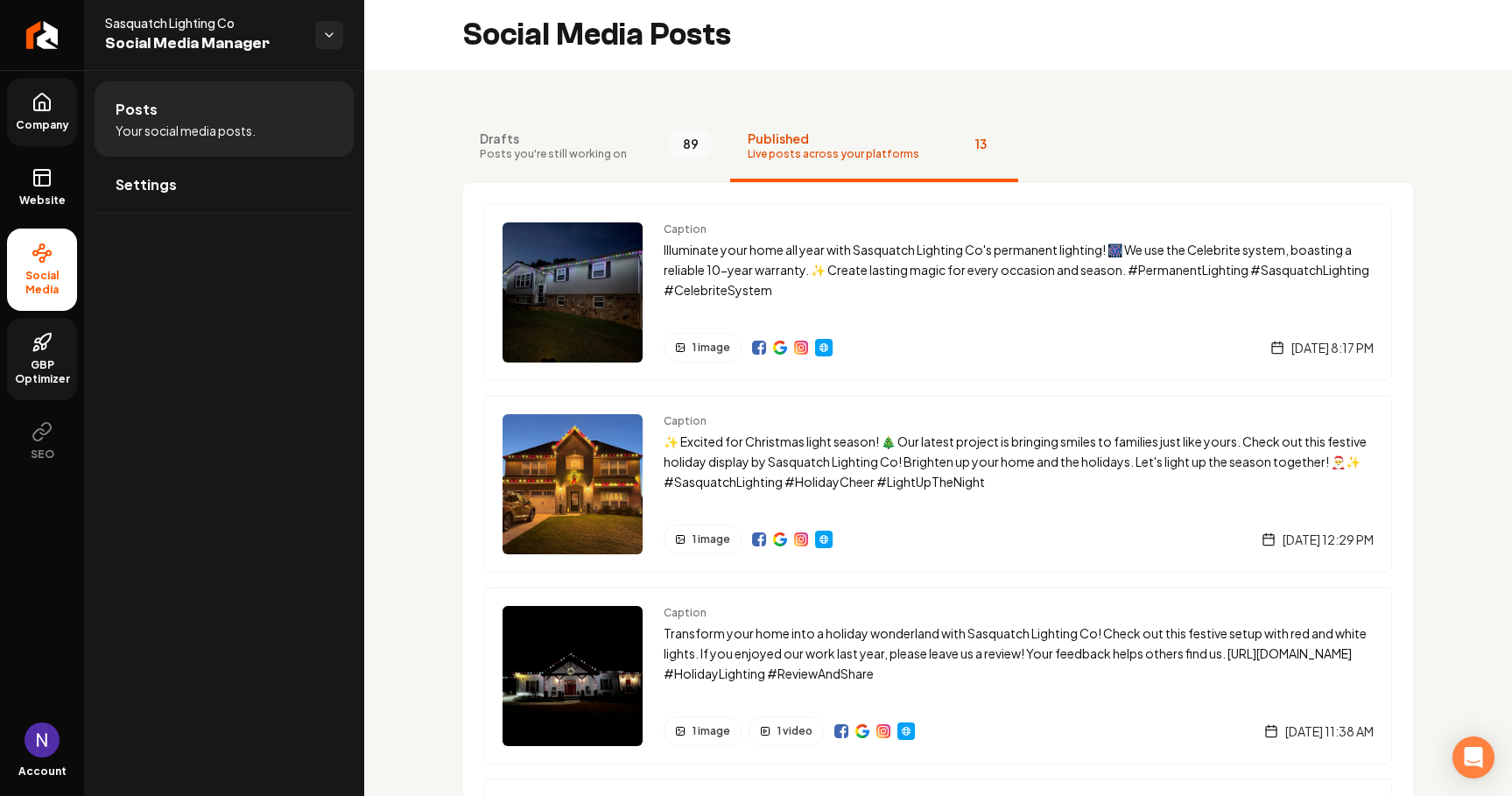
click at [34, 103] on icon at bounding box center [42, 102] width 16 height 17
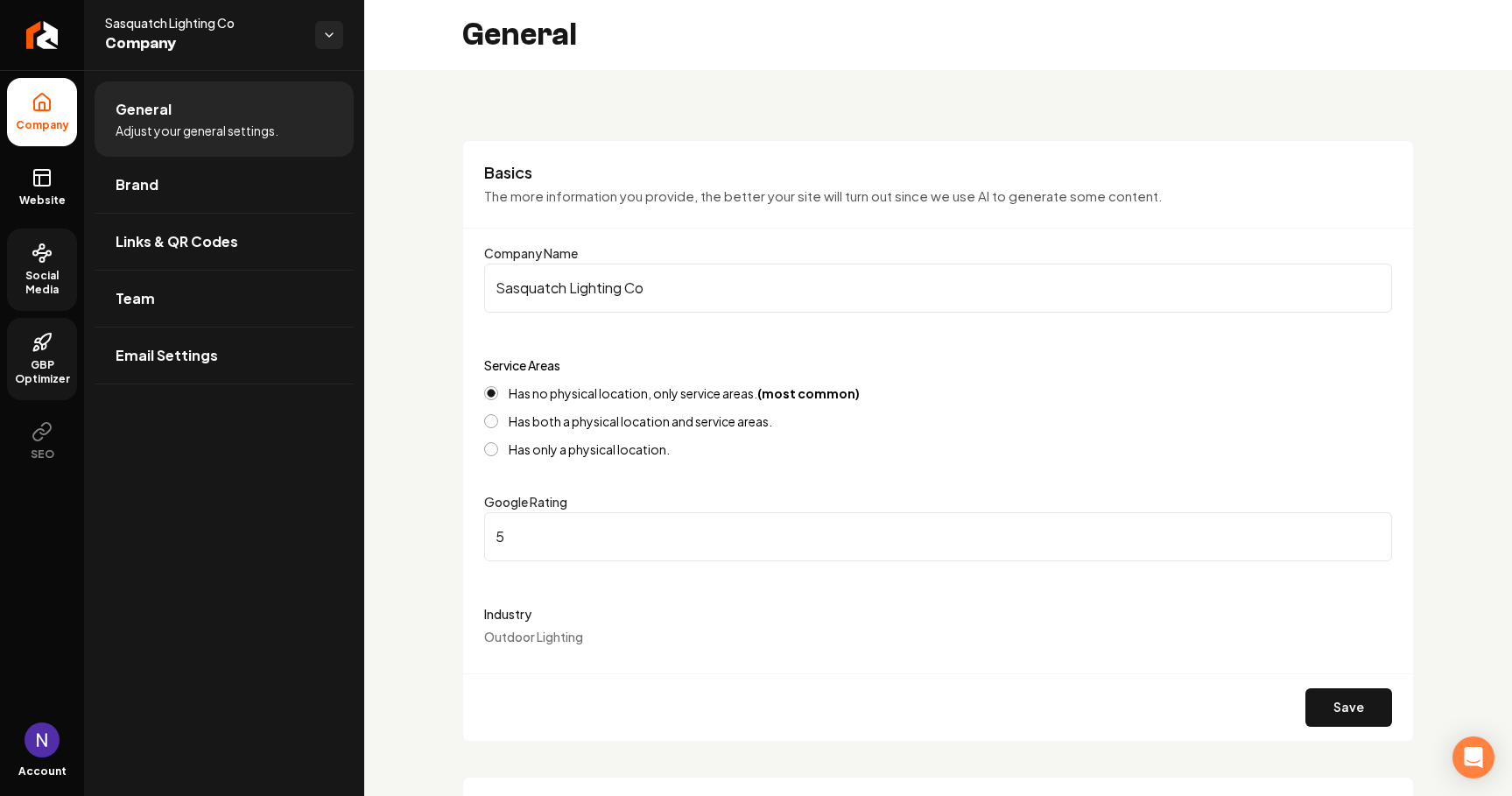
click at [34, 351] on icon at bounding box center [37, 348] width 5 height 5
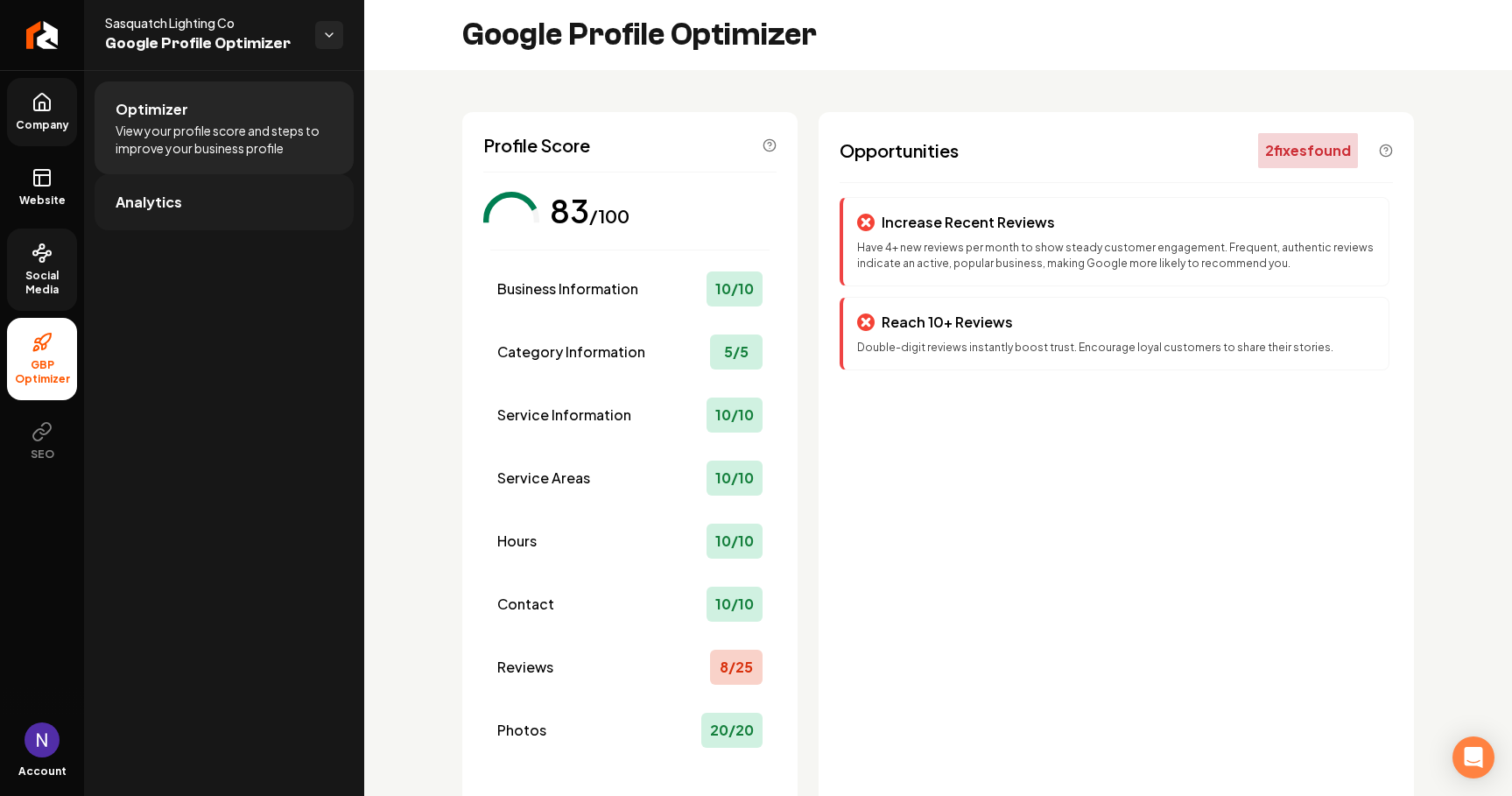
click at [177, 204] on span "Analytics" at bounding box center [149, 202] width 67 height 21
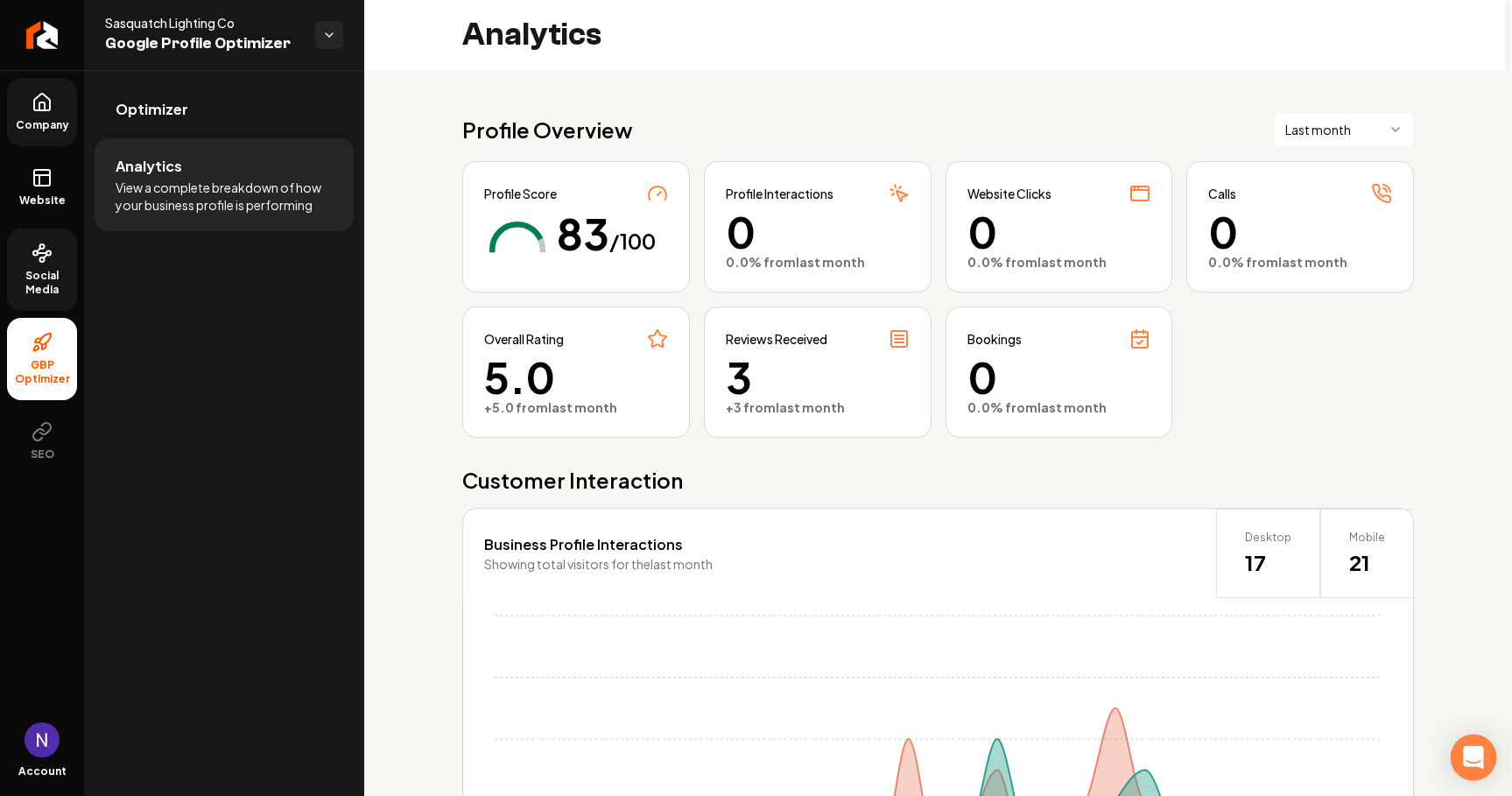
click at [1256, 742] on div "Open Intercom Messenger" at bounding box center [1473, 757] width 47 height 47
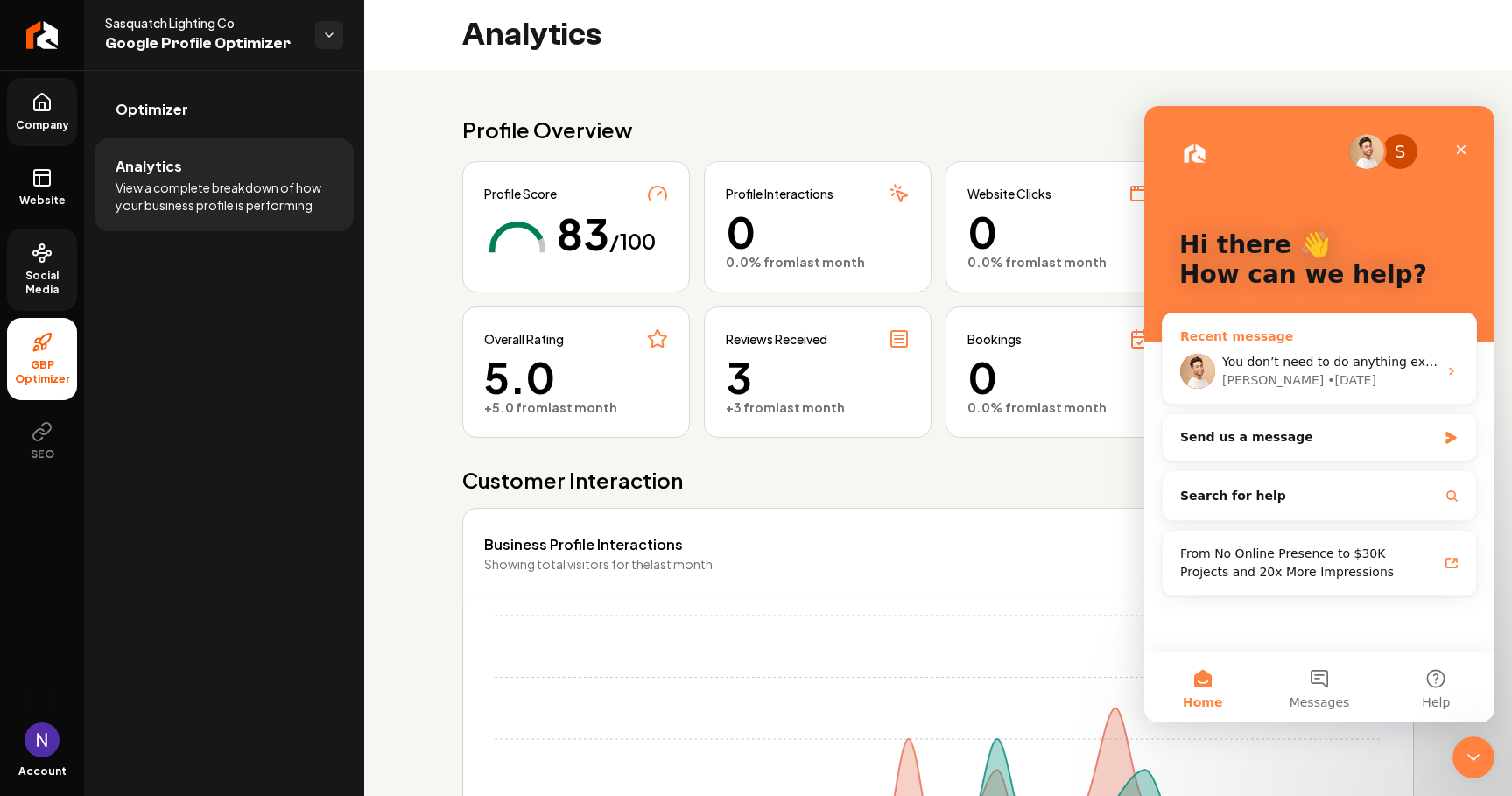
click at [1256, 383] on div "David • 1d ago" at bounding box center [1329, 380] width 215 height 18
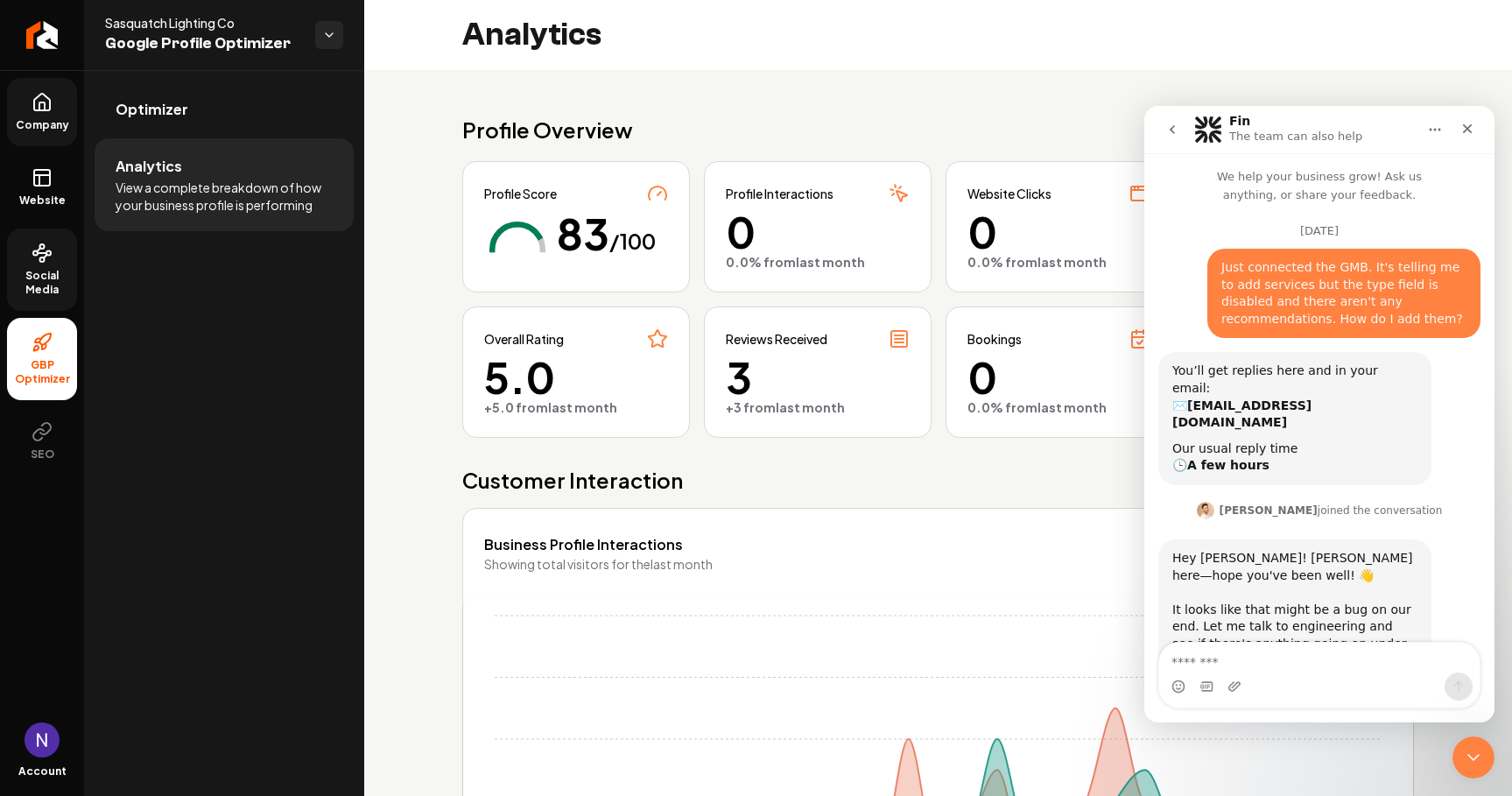
scroll to position [2199, 0]
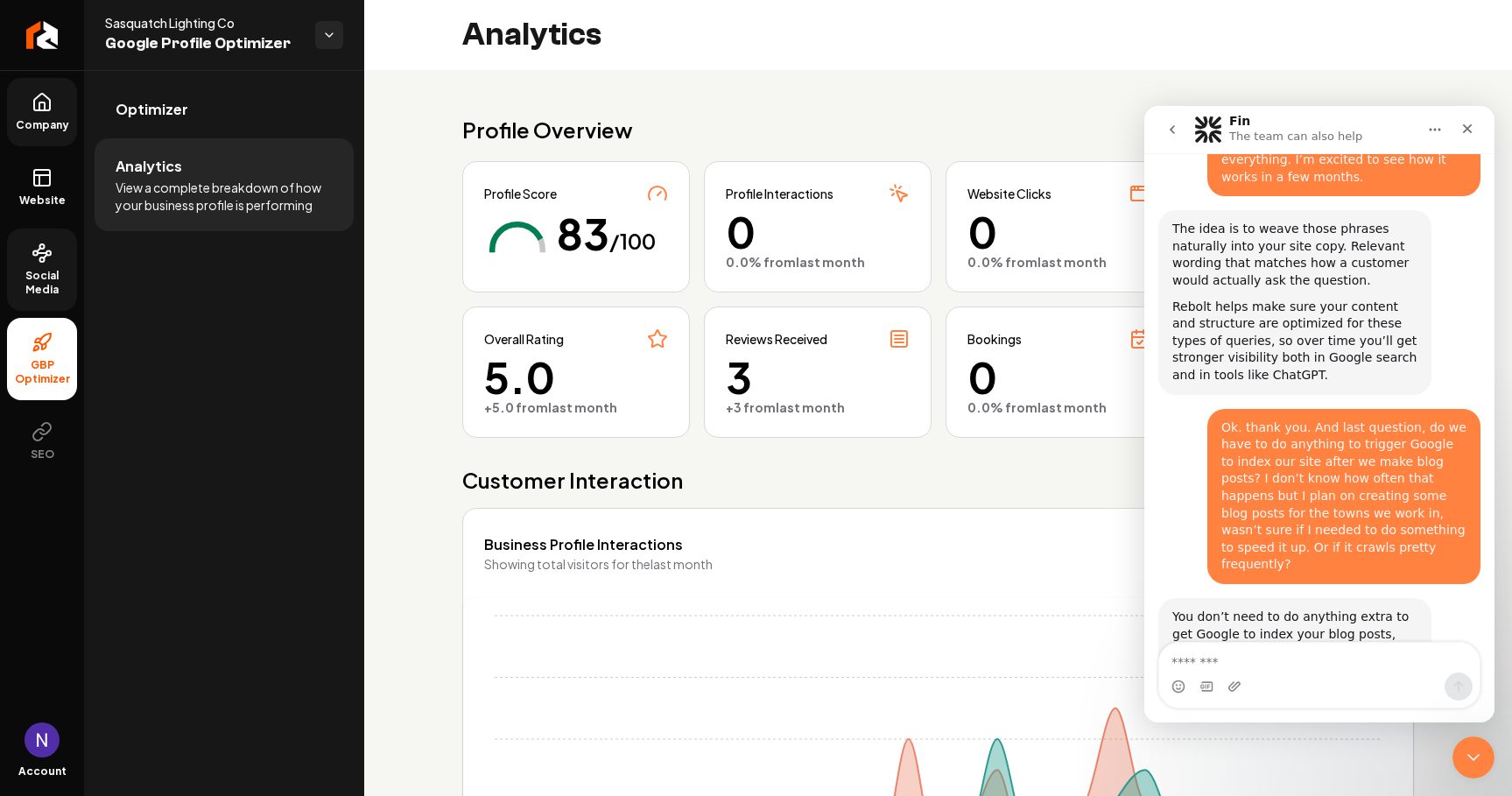
type textarea "*"
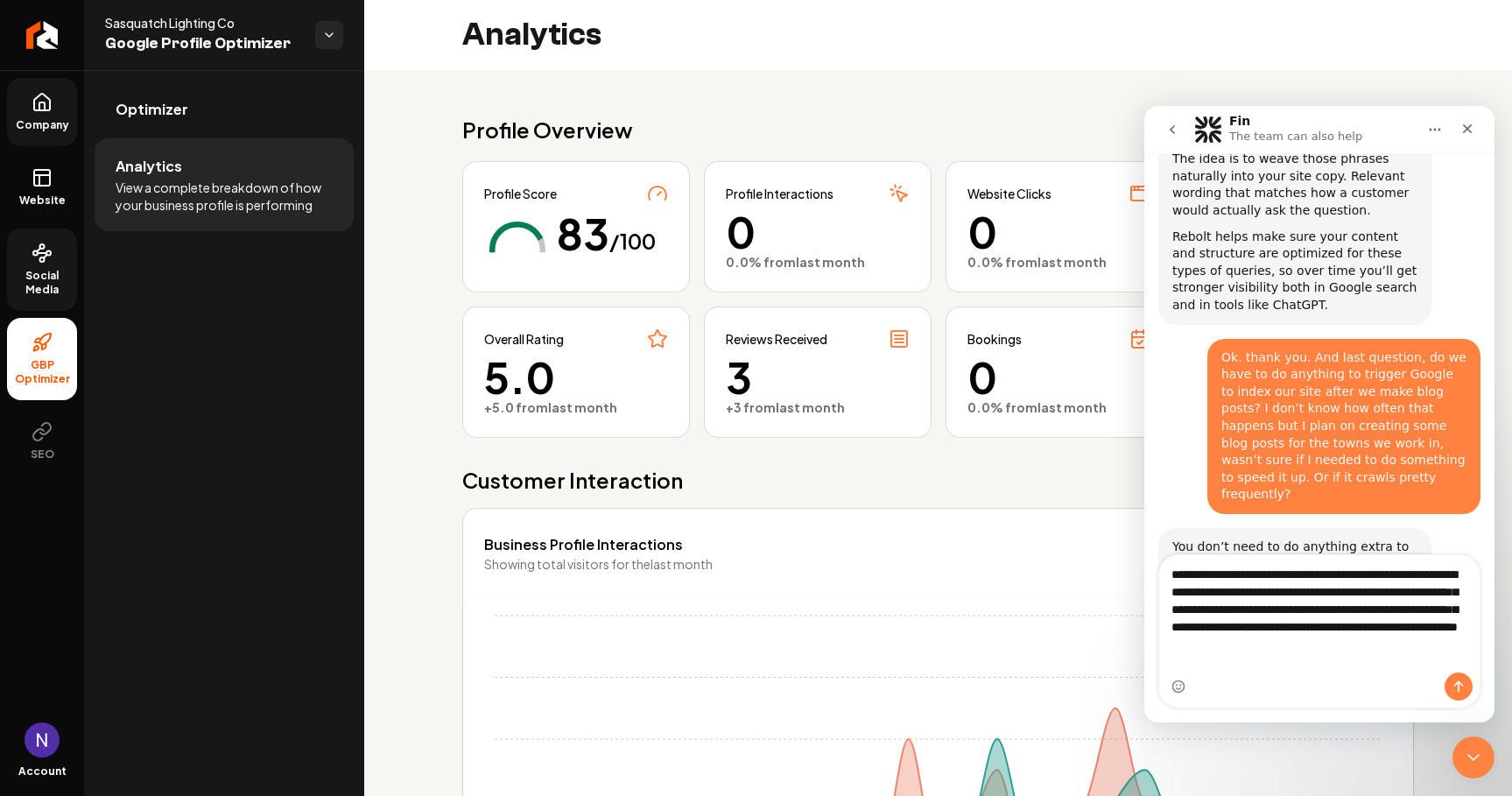
scroll to position [2287, 0]
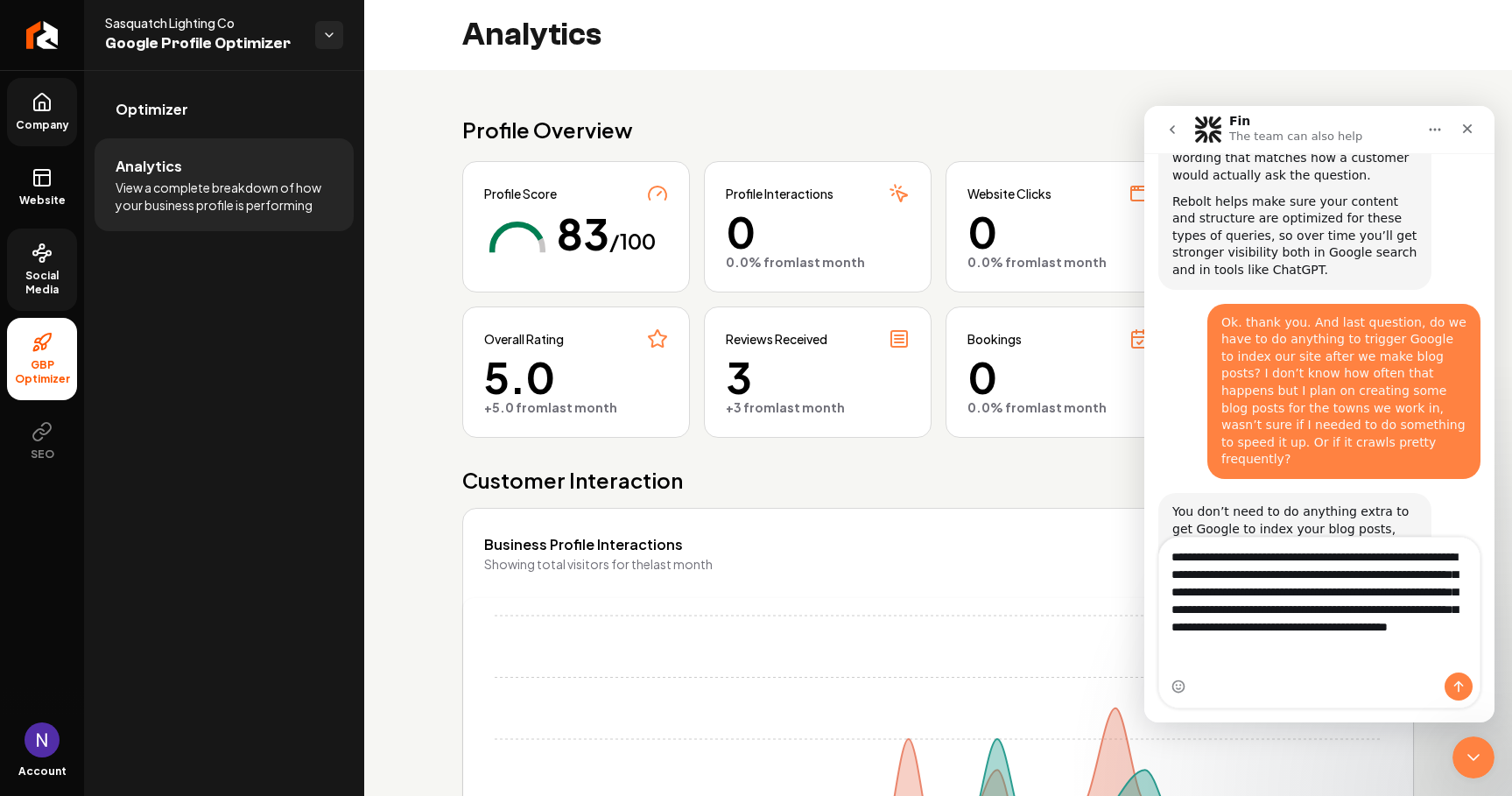
type textarea "**********"
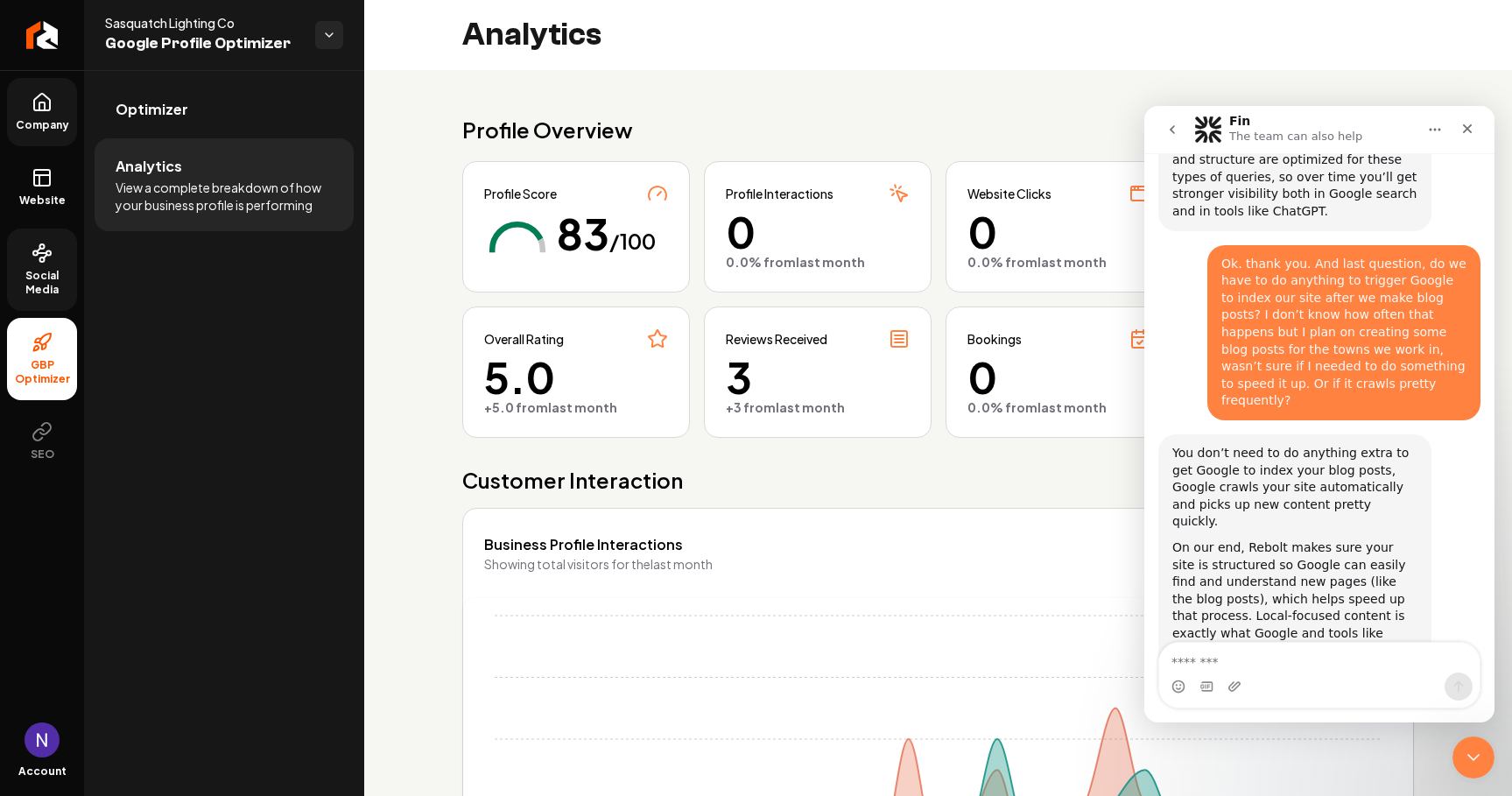
scroll to position [2391, 0]
